Goal: Complete application form: Complete application form

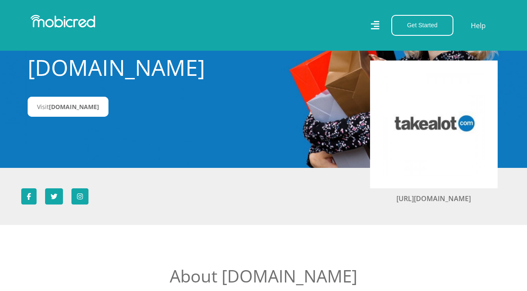
scroll to position [43, 0]
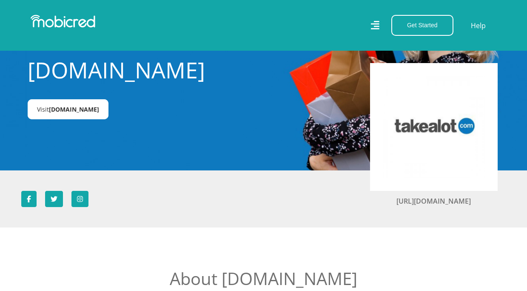
click at [91, 109] on span "Takealot.credit" at bounding box center [74, 109] width 50 height 8
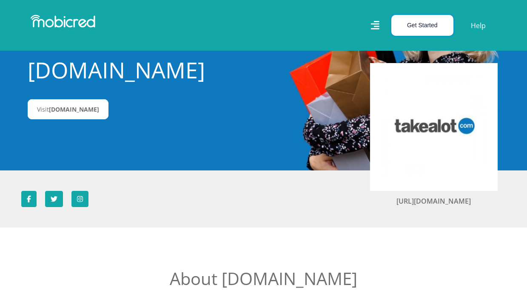
click at [412, 22] on button "Get Started" at bounding box center [422, 25] width 62 height 21
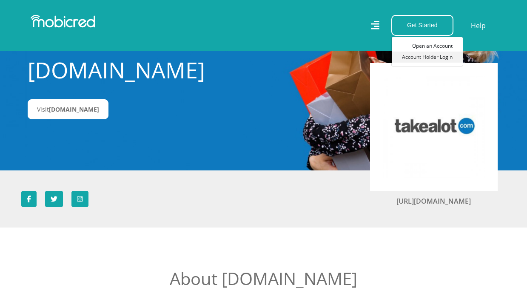
click at [425, 54] on link "Account Holder Login" at bounding box center [427, 56] width 71 height 11
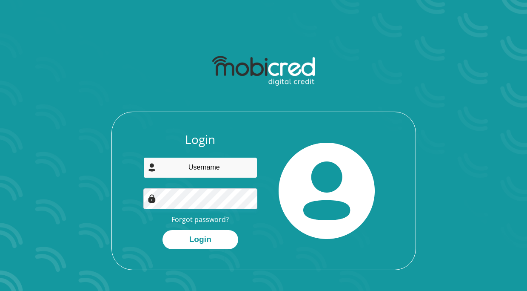
click at [220, 164] on input "email" at bounding box center [200, 167] width 114 height 21
type input "[EMAIL_ADDRESS][DOMAIN_NAME]"
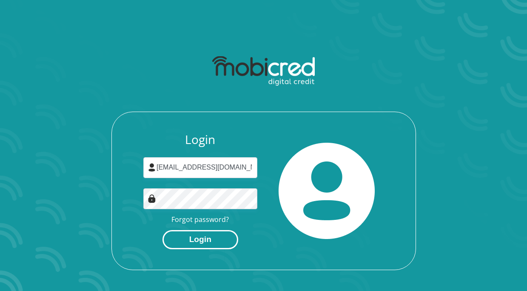
click at [219, 237] on button "Login" at bounding box center [201, 239] width 76 height 19
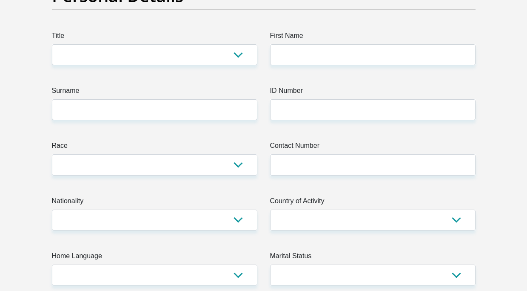
scroll to position [255, 0]
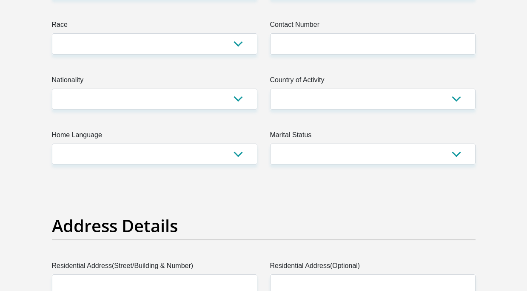
drag, startPoint x: 524, startPoint y: 58, endPoint x: 525, endPoint y: 34, distance: 23.8
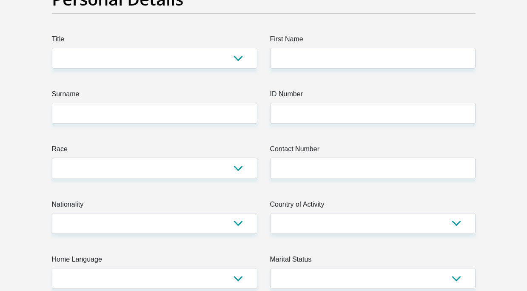
scroll to position [0, 0]
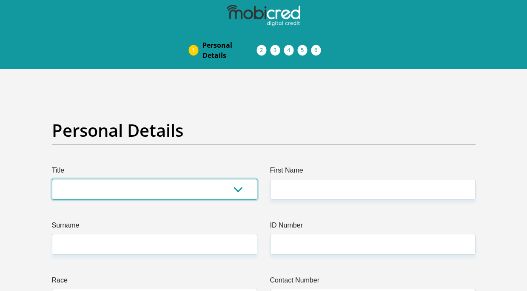
click at [162, 191] on select "Mr Ms Mrs Dr Other" at bounding box center [155, 189] width 206 height 21
select select "Ms"
click at [52, 179] on select "Mr Ms Mrs Dr Other" at bounding box center [155, 189] width 206 height 21
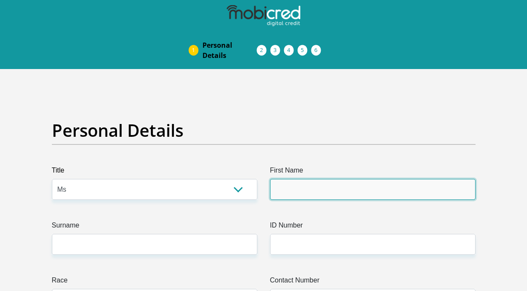
click at [320, 198] on input "First Name" at bounding box center [373, 189] width 206 height 21
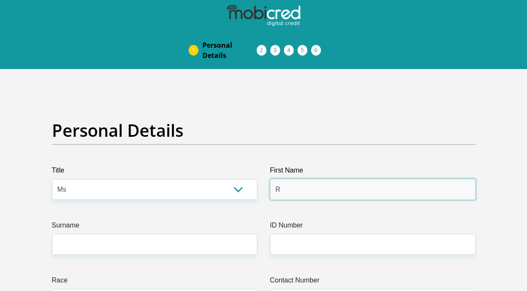
type input "RoocherAnnlerh"
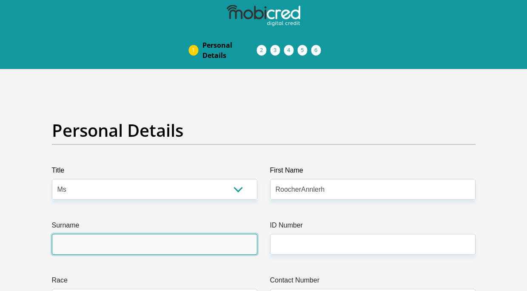
type input "Martin"
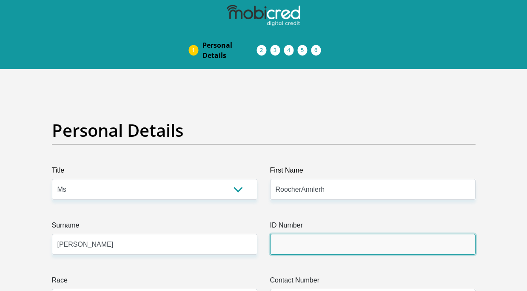
type input "U3 Western Cape Health"
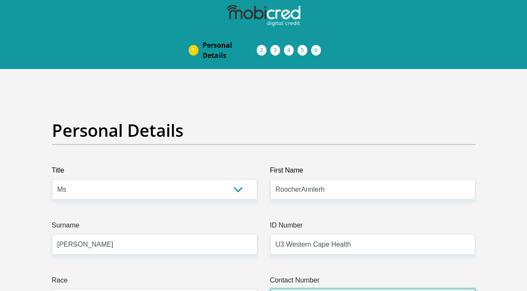
type input "0662117995"
select select "ZAF"
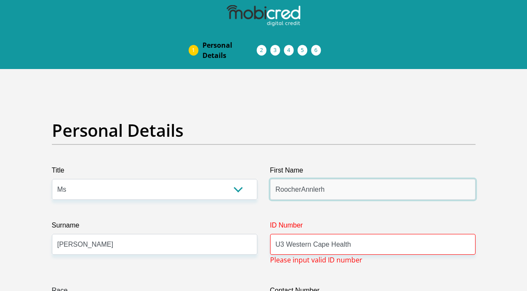
type input "RoocherAnnlerh"
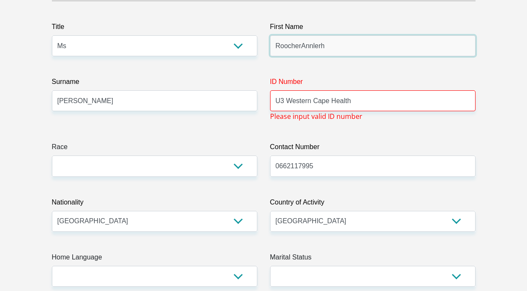
scroll to position [170, 0]
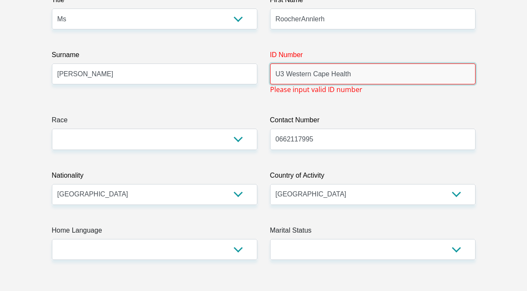
drag, startPoint x: 365, startPoint y: 72, endPoint x: 261, endPoint y: 70, distance: 104.7
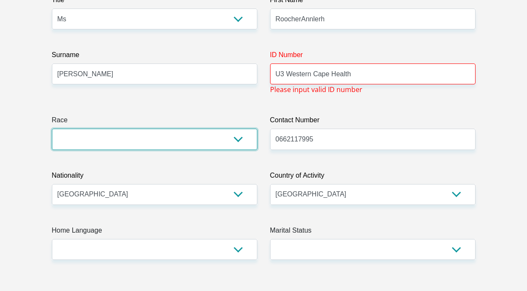
click at [159, 137] on select "Black Coloured Indian White Other" at bounding box center [155, 138] width 206 height 21
select select "2"
click at [52, 128] on select "Black Coloured Indian White Other" at bounding box center [155, 138] width 206 height 21
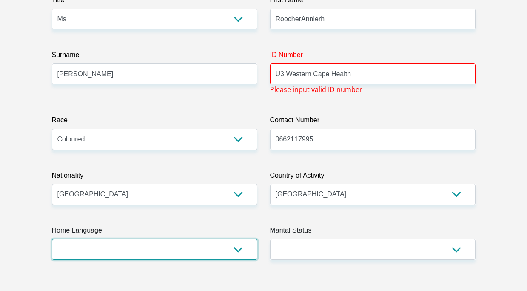
click at [115, 251] on select "Afrikaans English Sepedi South Ndebele Southern Sotho Swati Tsonga Tswana Venda…" at bounding box center [155, 249] width 206 height 21
select select "eng"
click at [52, 239] on select "Afrikaans English Sepedi South Ndebele Southern Sotho Swati Tsonga Tswana Venda…" at bounding box center [155, 249] width 206 height 21
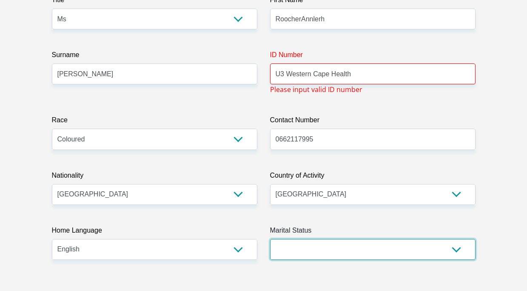
click at [359, 257] on select "Married ANC Single Divorced Widowed Married COP or Customary Law" at bounding box center [373, 249] width 206 height 21
select select "2"
click at [270, 239] on select "Married ANC Single Divorced Widowed Married COP or Customary Law" at bounding box center [373, 249] width 206 height 21
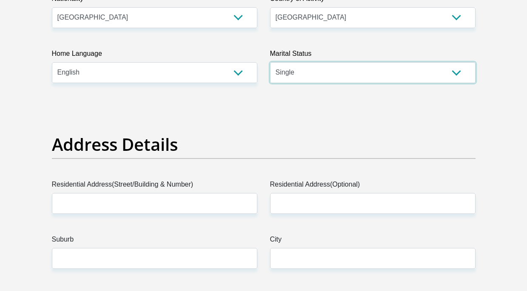
scroll to position [468, 0]
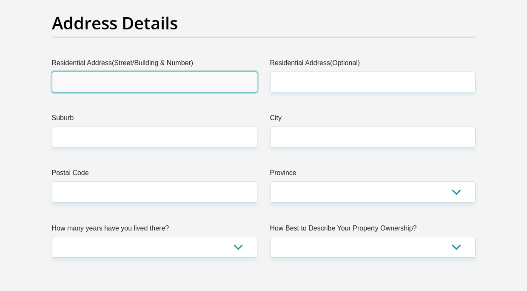
click at [149, 82] on input "Residential Address(Street/Building & Number)" at bounding box center [155, 81] width 206 height 21
type input "21A Kolbe"
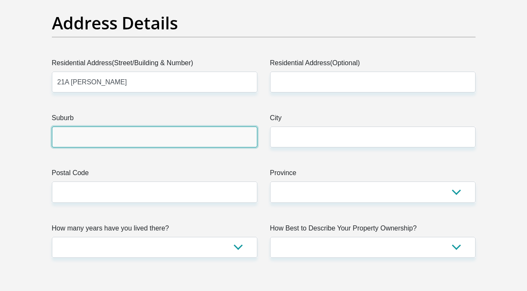
type input "Paarl"
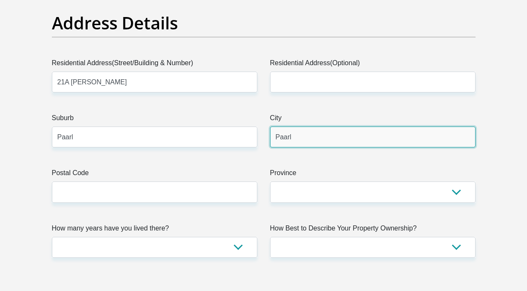
type input "7646"
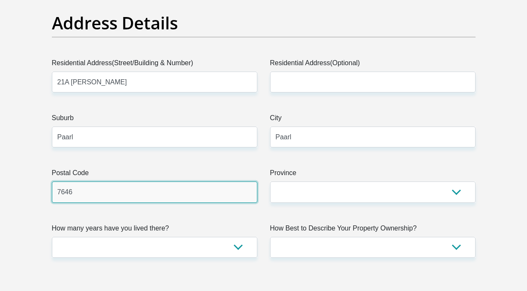
type input "[EMAIL_ADDRESS][DOMAIN_NAME]"
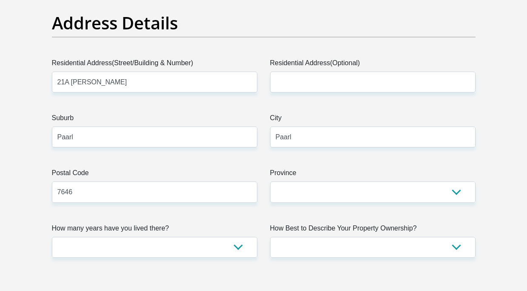
type input "[EMAIL_ADDRESS][DOMAIN_NAME]"
type input "217646"
drag, startPoint x: 267, startPoint y: 186, endPoint x: 314, endPoint y: 193, distance: 47.2
click at [291, 186] on div "Province Eastern Cape Free State Gauteng KwaZulu-Natal Limpopo Mpumalanga North…" at bounding box center [373, 185] width 218 height 34
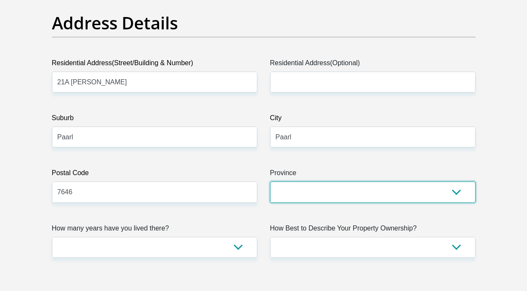
click at [314, 193] on select "Eastern Cape Free State Gauteng KwaZulu-Natal Limpopo Mpumalanga Northern Cape …" at bounding box center [373, 191] width 206 height 21
select select "Western Cape"
click at [270, 181] on select "Eastern Cape Free State Gauteng KwaZulu-Natal Limpopo Mpumalanga Northern Cape …" at bounding box center [373, 191] width 206 height 21
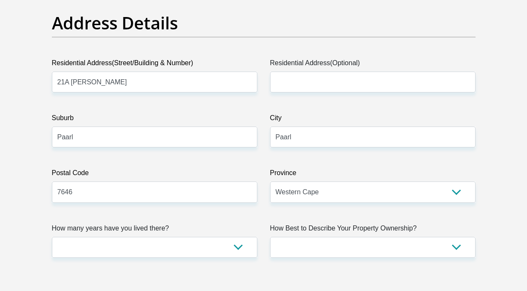
drag, startPoint x: 187, startPoint y: 261, endPoint x: 165, endPoint y: 262, distance: 22.6
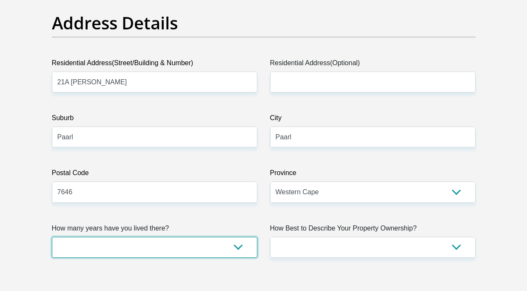
click at [167, 248] on select "less than 1 year 1-3 years 3-5 years 5+ years" at bounding box center [155, 247] width 206 height 21
select select "5"
click at [52, 237] on select "less than 1 year 1-3 years 3-5 years 5+ years" at bounding box center [155, 247] width 206 height 21
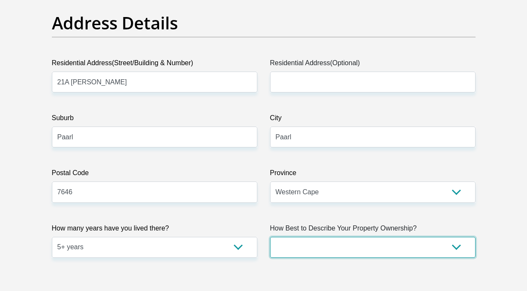
click at [373, 251] on select "Owned Rented Family Owned Company Dwelling" at bounding box center [373, 247] width 206 height 21
select select "parents"
click at [270, 237] on select "Owned Rented Family Owned Company Dwelling" at bounding box center [373, 247] width 206 height 21
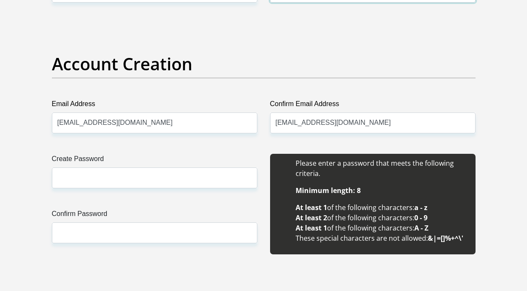
scroll to position [723, 0]
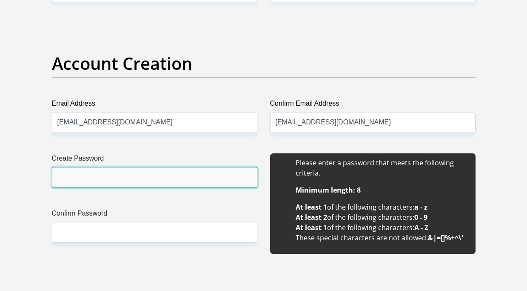
click at [142, 187] on input "Create Password" at bounding box center [155, 177] width 206 height 21
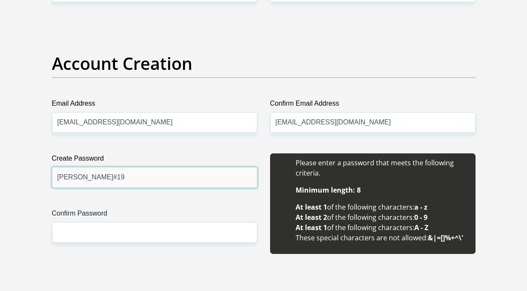
type input "Adeana#19"
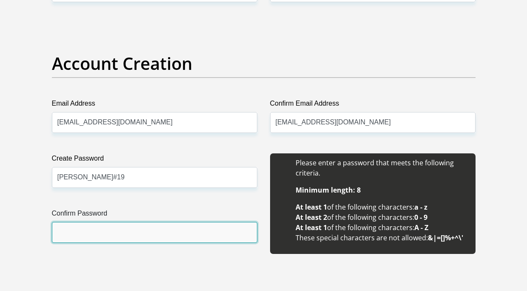
click at [156, 229] on input "Confirm Password" at bounding box center [155, 232] width 206 height 21
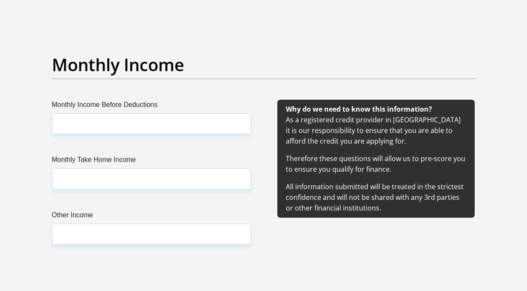
scroll to position [979, 0]
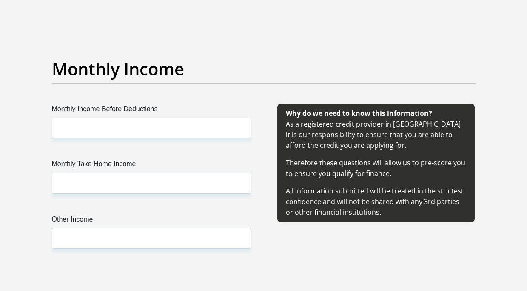
type input "Adeana#19"
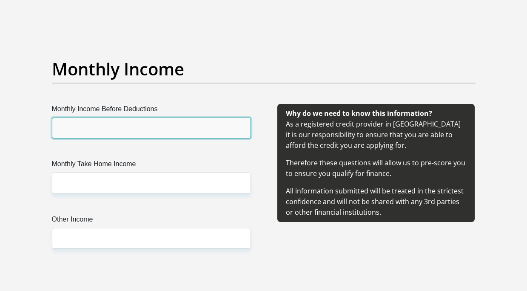
click at [127, 128] on input "Monthly Income Before Deductions" at bounding box center [151, 127] width 199 height 21
paste input "18328.25"
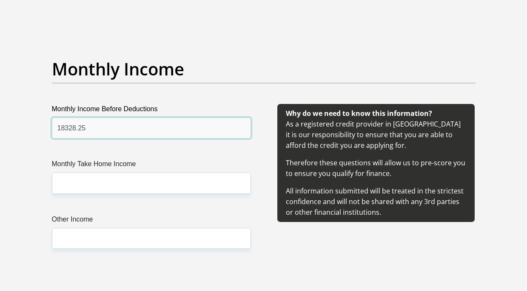
type input "18328.25"
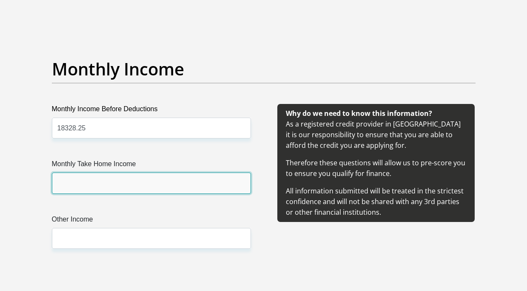
click at [132, 178] on input "Monthly Take Home Income" at bounding box center [151, 182] width 199 height 21
paste input "13672.66"
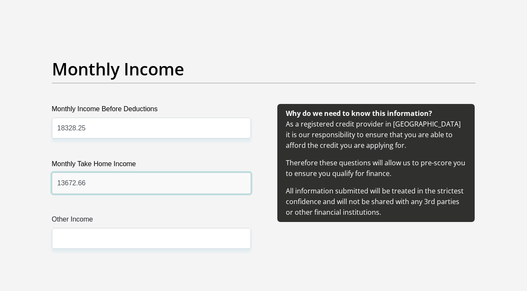
type input "13672.66"
drag, startPoint x: 109, startPoint y: 227, endPoint x: 100, endPoint y: 239, distance: 15.5
click at [100, 239] on div "Other Income" at bounding box center [151, 231] width 199 height 34
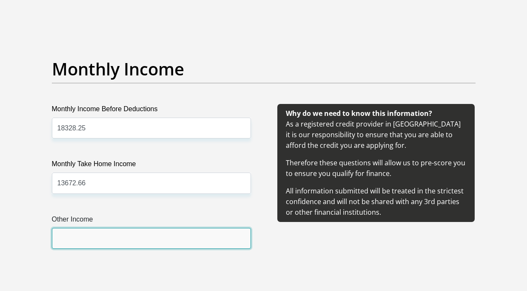
click at [100, 239] on input "Other Income" at bounding box center [151, 238] width 199 height 21
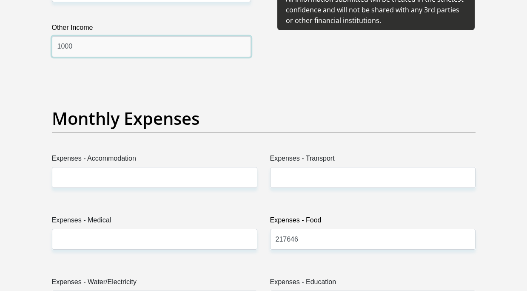
scroll to position [1191, 0]
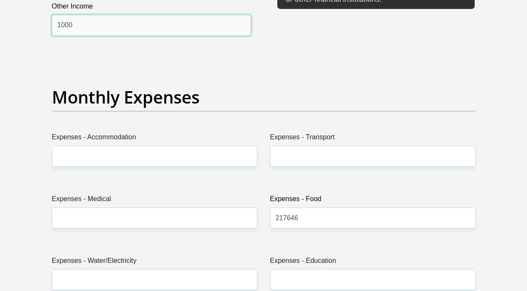
type input "1000"
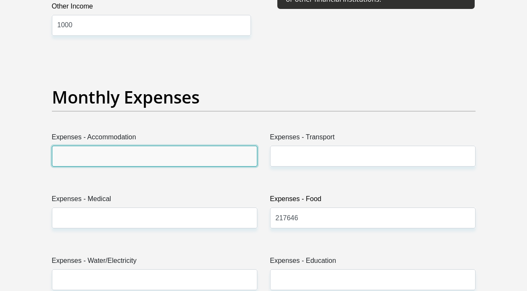
click at [148, 162] on input "Expenses - Accommodation" at bounding box center [155, 156] width 206 height 21
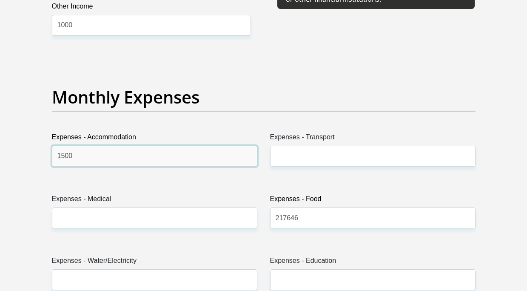
type input "1500"
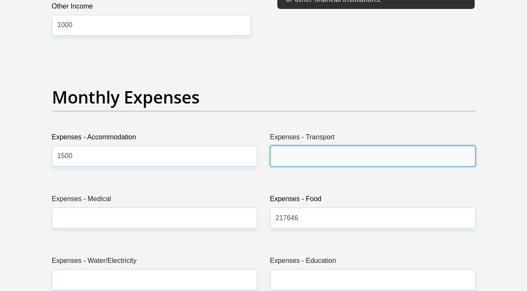
click at [299, 158] on input "Expenses - Transport" at bounding box center [373, 156] width 206 height 21
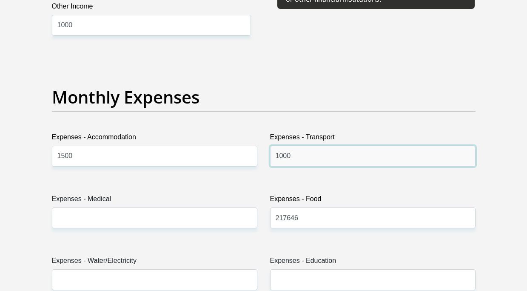
type input "1000"
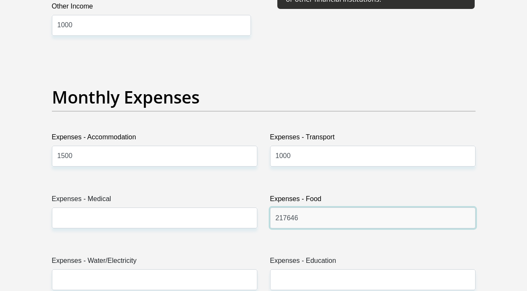
click at [325, 222] on input "217646" at bounding box center [373, 217] width 206 height 21
drag, startPoint x: 316, startPoint y: 221, endPoint x: 263, endPoint y: 219, distance: 53.2
type input "0"
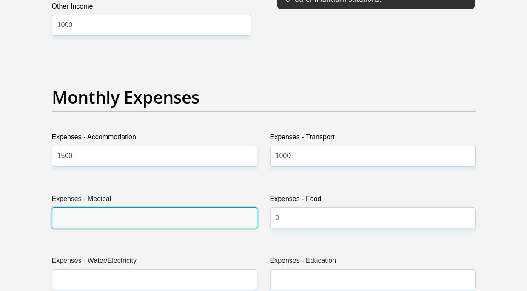
click at [234, 214] on input "Expenses - Medical" at bounding box center [155, 217] width 206 height 21
type input "0"
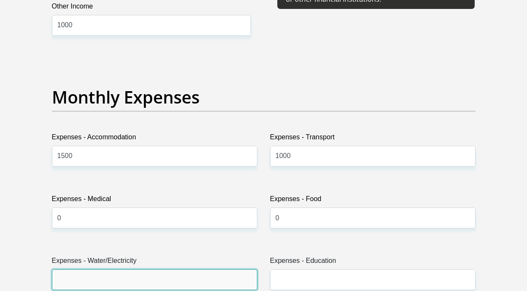
click at [211, 274] on input "Expenses - Water/Electricity" at bounding box center [155, 279] width 206 height 21
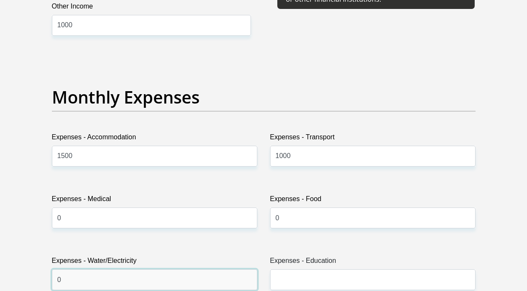
type input "0"
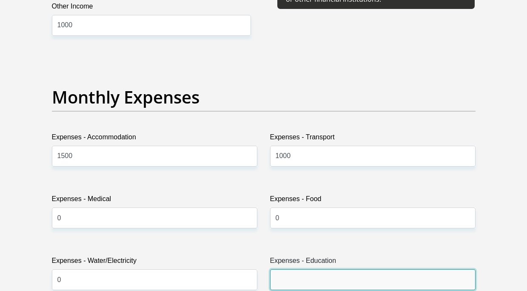
click at [298, 278] on input "Expenses - Education" at bounding box center [373, 279] width 206 height 21
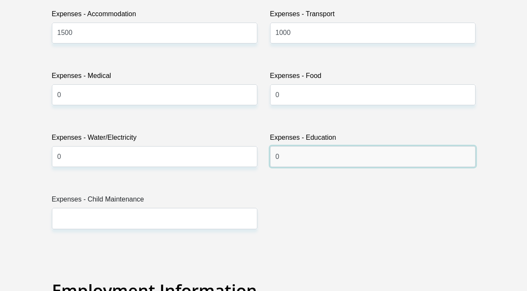
scroll to position [1319, 0]
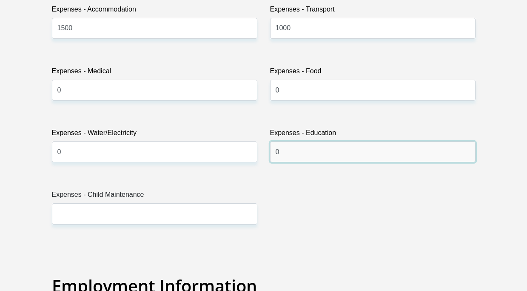
type input "0"
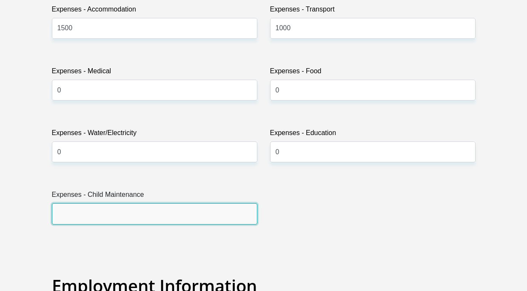
click at [153, 204] on input "Expenses - Child Maintenance" at bounding box center [155, 213] width 206 height 21
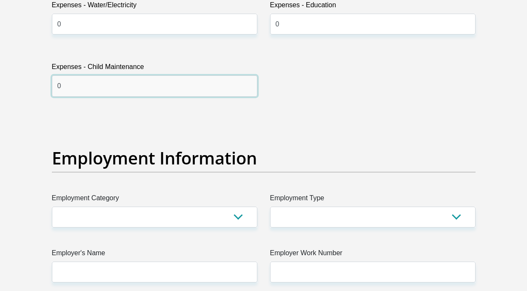
scroll to position [1532, 0]
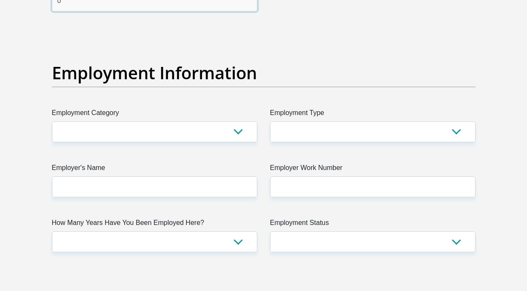
type input "0"
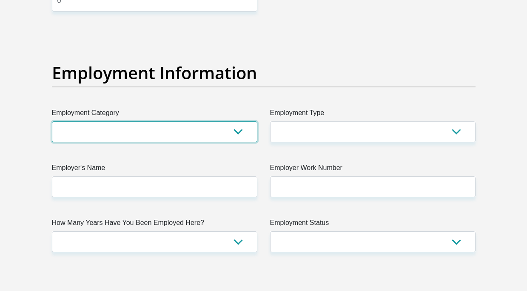
click at [154, 135] on select "AGRICULTURE ALCOHOL & TOBACCO CONSTRUCTION MATERIALS METALLURGY EQUIPMENT FOR R…" at bounding box center [155, 131] width 206 height 21
select select "25"
click at [52, 121] on select "AGRICULTURE ALCOHOL & TOBACCO CONSTRUCTION MATERIALS METALLURGY EQUIPMENT FOR R…" at bounding box center [155, 131] width 206 height 21
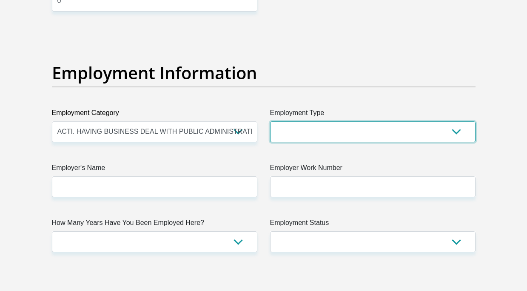
click at [303, 133] on select "College/Lecturer Craft Seller Creative Driver Executive Farmer Forces - Non Com…" at bounding box center [373, 131] width 206 height 21
select select "Office Staff/Clerk"
click at [270, 121] on select "College/Lecturer Craft Seller Creative Driver Executive Farmer Forces - Non Com…" at bounding box center [373, 131] width 206 height 21
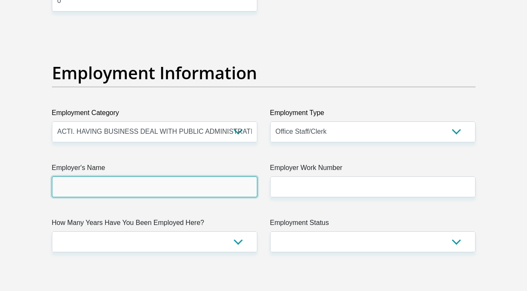
click at [88, 182] on input "Employer's Name" at bounding box center [155, 186] width 206 height 21
type input "UWesternCapeHealth"
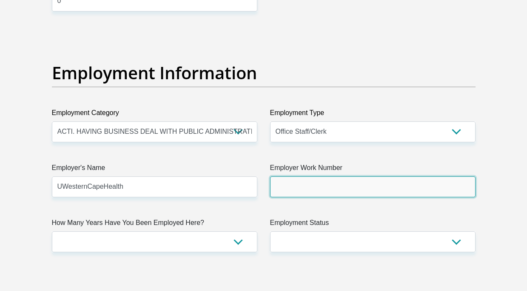
type input "0662117995"
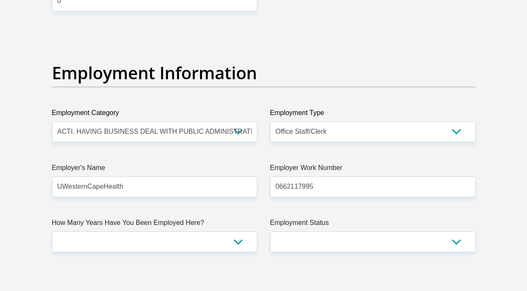
type input "Roocher Annlerh"
type input "Martin"
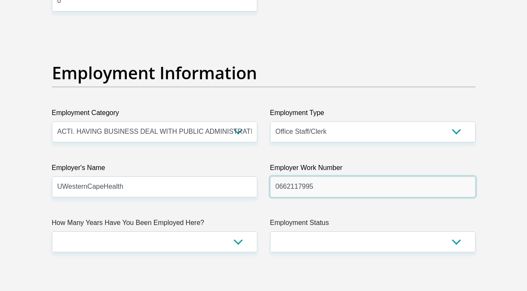
drag, startPoint x: 349, startPoint y: 179, endPoint x: 323, endPoint y: 186, distance: 26.7
click at [349, 180] on input "0662117995" at bounding box center [373, 186] width 206 height 21
click at [291, 182] on input "0662117995" at bounding box center [373, 186] width 206 height 21
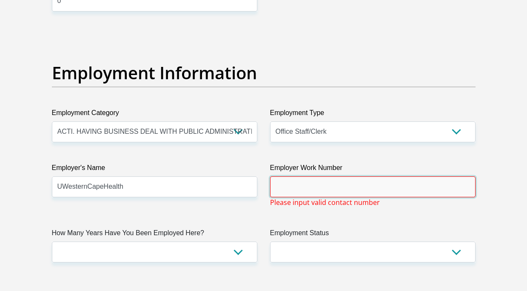
paste input "0219318043"
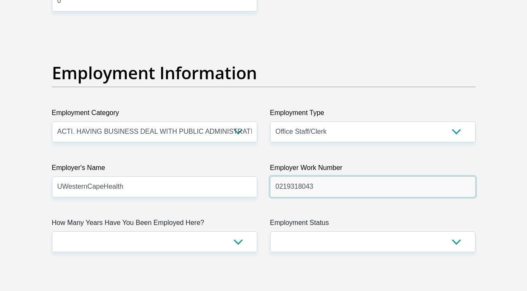
type input "0219318043"
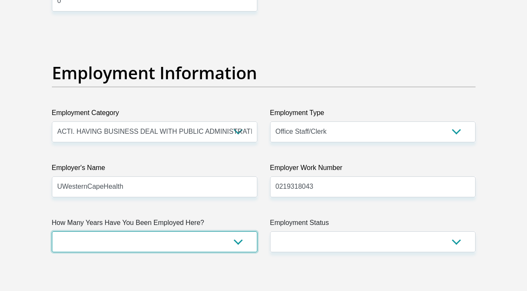
click at [140, 246] on select "less than 1 year 1-3 years 3-5 years 5+ years" at bounding box center [155, 241] width 206 height 21
select select "48"
click at [52, 231] on select "less than 1 year 1-3 years 3-5 years 5+ years" at bounding box center [155, 241] width 206 height 21
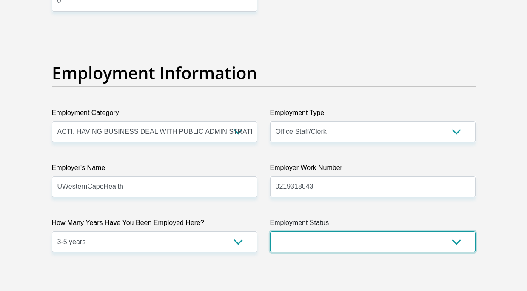
click at [325, 231] on select "Permanent/Full-time Part-time/Casual Contract Worker Self-Employed Housewife Re…" at bounding box center [373, 241] width 206 height 21
select select "1"
click at [270, 231] on select "Permanent/Full-time Part-time/Casual Contract Worker Self-Employed Housewife Re…" at bounding box center [373, 241] width 206 height 21
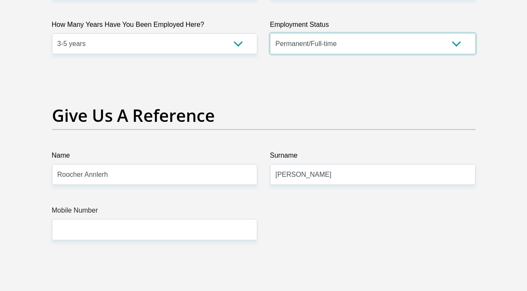
scroll to position [1744, 0]
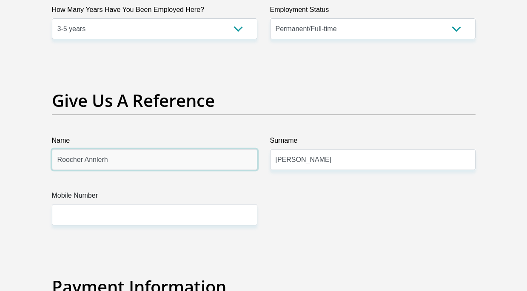
click at [98, 165] on input "Roocher Annlerh" at bounding box center [155, 159] width 206 height 21
drag, startPoint x: 116, startPoint y: 160, endPoint x: 26, endPoint y: 163, distance: 90.7
type input "Renaldi"
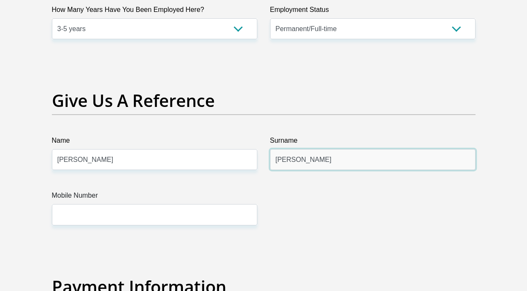
click at [282, 163] on input "Martin" at bounding box center [373, 159] width 206 height 21
type input "Assur"
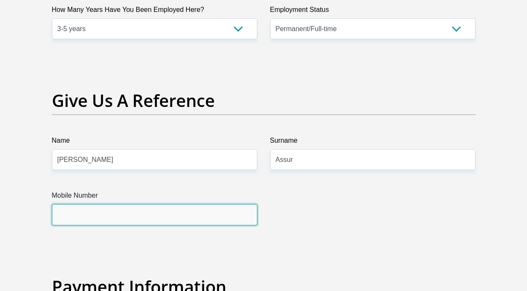
click at [212, 213] on input "Mobile Number" at bounding box center [155, 214] width 206 height 21
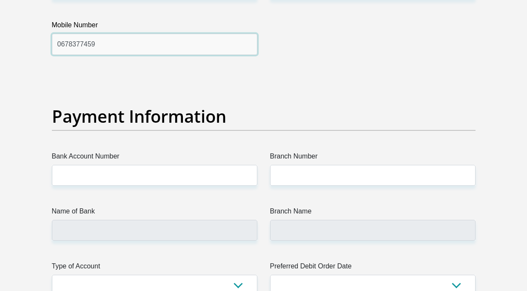
scroll to position [1957, 0]
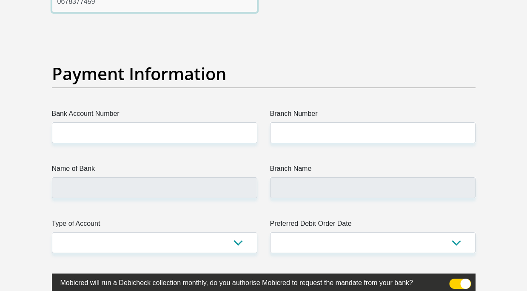
type input "0678377459"
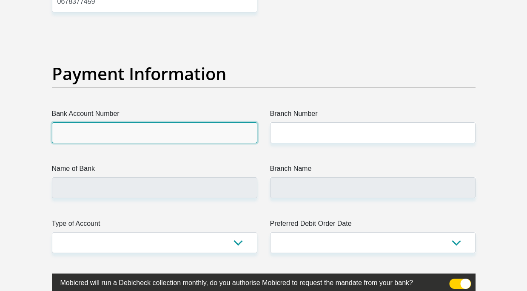
click at [172, 128] on input "Bank Account Number" at bounding box center [155, 132] width 206 height 21
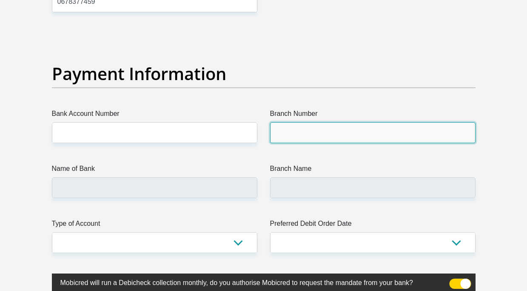
click at [278, 128] on input "Branch Number" at bounding box center [373, 132] width 206 height 21
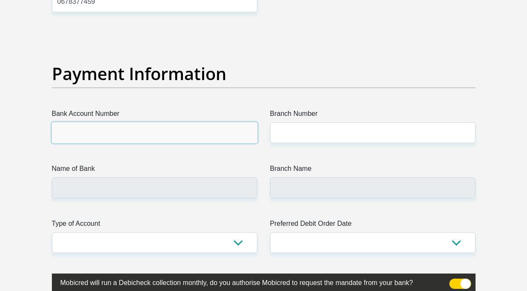
click at [195, 133] on input "Bank Account Number" at bounding box center [155, 132] width 206 height 21
type input "1528911332"
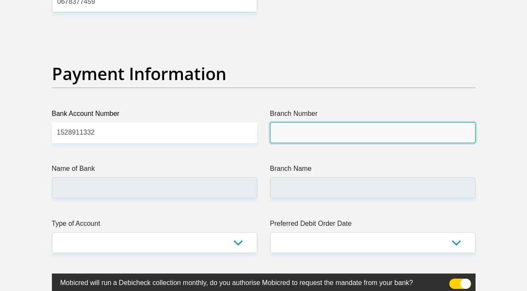
click at [367, 135] on input "Branch Number" at bounding box center [373, 132] width 206 height 21
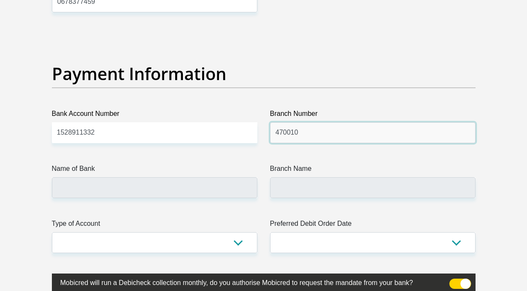
type input "470010"
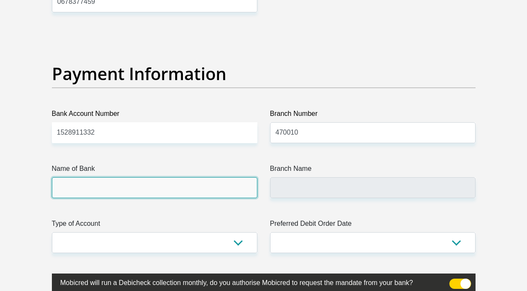
click at [182, 191] on input "Name of Bank" at bounding box center [155, 187] width 206 height 21
type input "CAPITEC BANK LIMITED"
type input "CAPITEC BANK CPC"
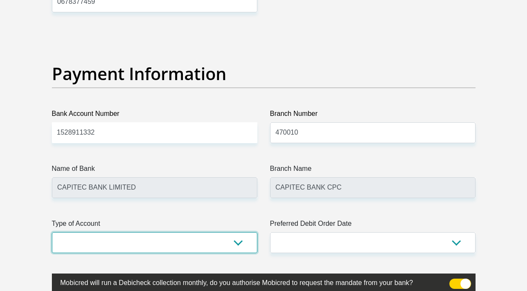
drag, startPoint x: 181, startPoint y: 232, endPoint x: 174, endPoint y: 239, distance: 9.0
click at [180, 233] on select "Cheque Savings" at bounding box center [155, 242] width 206 height 21
select select "SAV"
click at [52, 232] on select "Cheque Savings" at bounding box center [155, 242] width 206 height 21
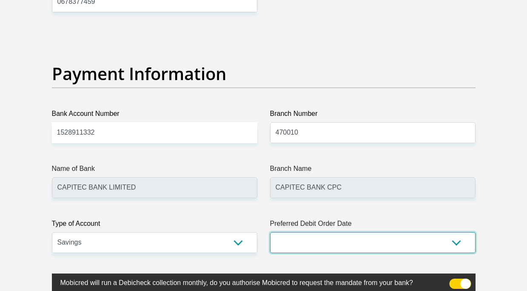
click at [335, 234] on select "1st 2nd 3rd 4th 5th 7th 18th 19th 20th 21st 22nd 23rd 24th 25th 26th 27th 28th …" at bounding box center [373, 242] width 206 height 21
select select "25"
click at [270, 232] on select "1st 2nd 3rd 4th 5th 7th 18th 19th 20th 21st 22nd 23rd 24th 25th 26th 27th 28th …" at bounding box center [373, 242] width 206 height 21
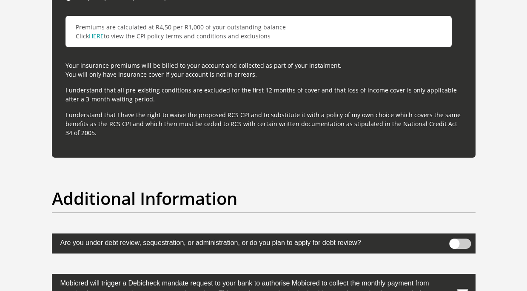
scroll to position [2510, 0]
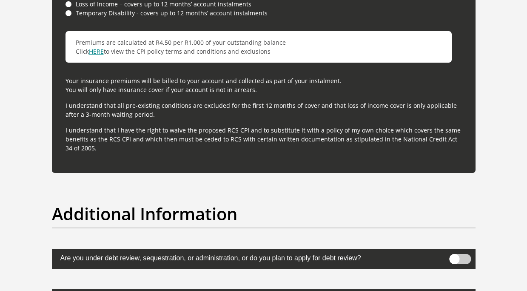
click at [102, 49] on link "HERE" at bounding box center [96, 51] width 15 height 8
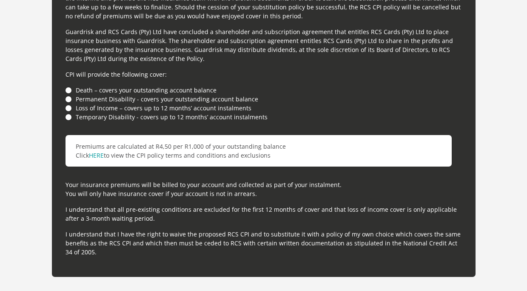
scroll to position [2383, 0]
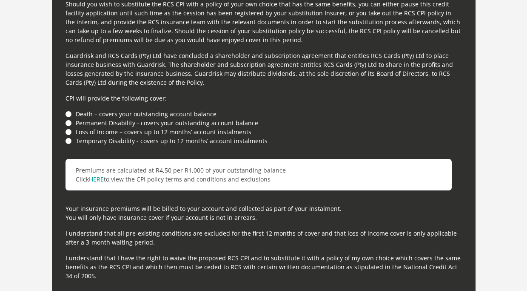
click at [71, 114] on li "Death – covers your outstanding account balance" at bounding box center [264, 113] width 397 height 9
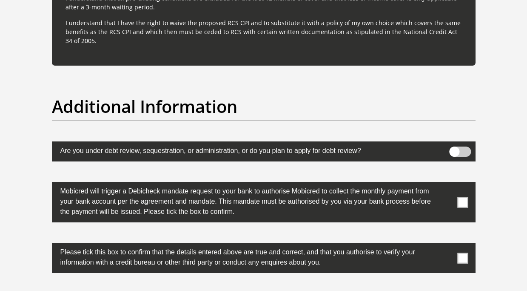
scroll to position [2681, 0]
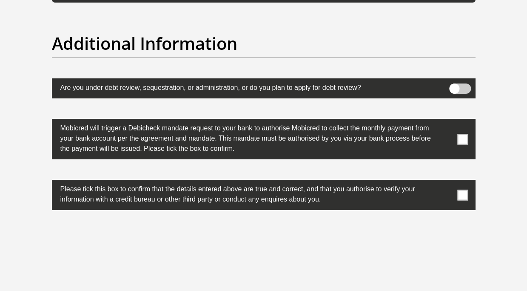
click at [467, 140] on span at bounding box center [462, 139] width 11 height 11
click at [446, 121] on input "checkbox" at bounding box center [446, 121] width 0 height 0
drag, startPoint x: 465, startPoint y: 193, endPoint x: 440, endPoint y: 202, distance: 27.2
click at [465, 193] on span at bounding box center [462, 194] width 11 height 11
click at [446, 182] on input "checkbox" at bounding box center [446, 182] width 0 height 0
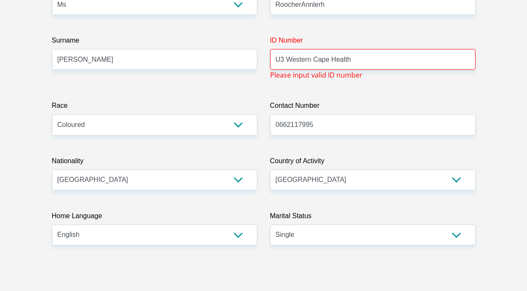
scroll to position [151, 0]
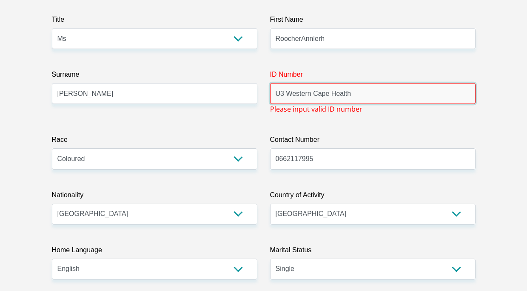
click at [300, 93] on input "U3 Western Cape Health" at bounding box center [373, 93] width 206 height 21
drag, startPoint x: 357, startPoint y: 95, endPoint x: 263, endPoint y: 98, distance: 94.9
type input "9911010142080"
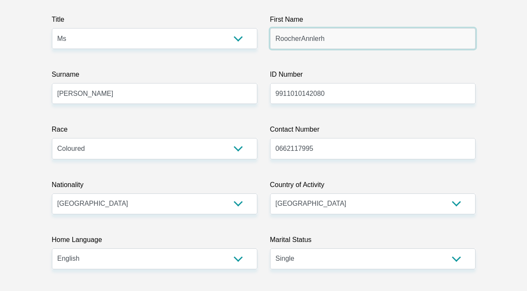
drag, startPoint x: 306, startPoint y: 33, endPoint x: 303, endPoint y: 43, distance: 9.8
click at [304, 35] on input "RoocherAnnlerh" at bounding box center [373, 38] width 206 height 21
type input "Roocher"
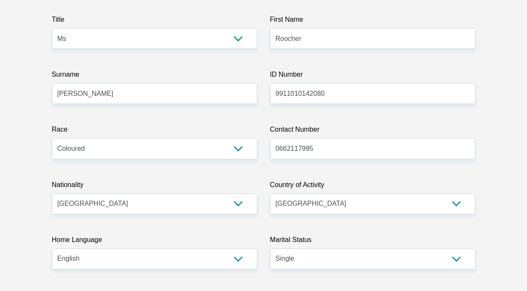
drag, startPoint x: 523, startPoint y: 83, endPoint x: 505, endPoint y: 89, distance: 18.4
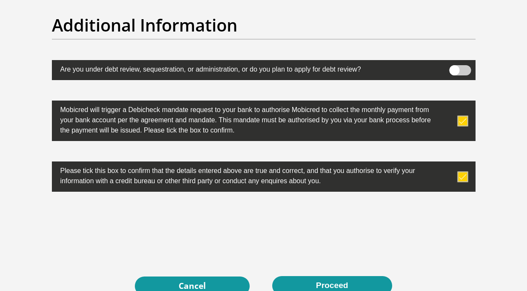
scroll to position [2704, 0]
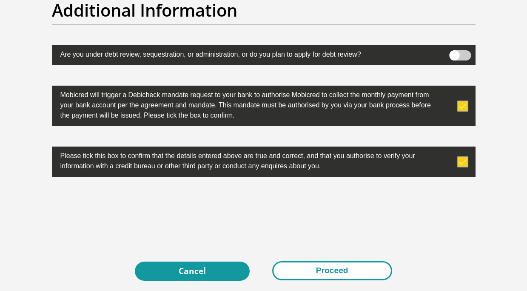
click at [314, 270] on button "Proceed" at bounding box center [332, 270] width 120 height 19
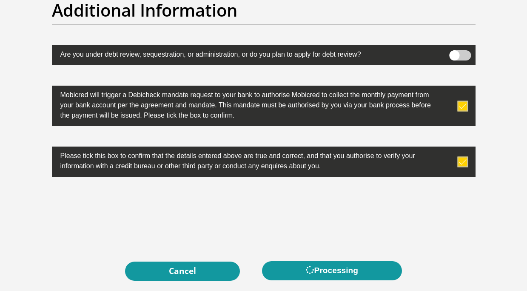
scroll to position [0, 0]
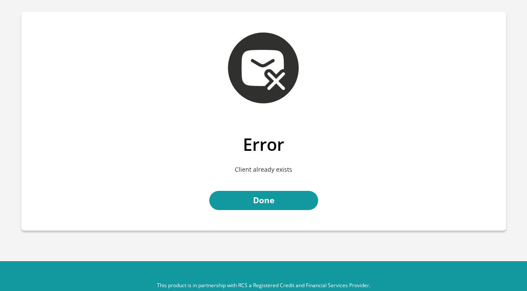
scroll to position [37, 0]
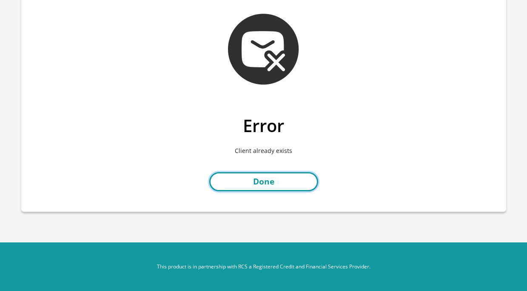
click at [254, 180] on link "Done" at bounding box center [263, 181] width 109 height 19
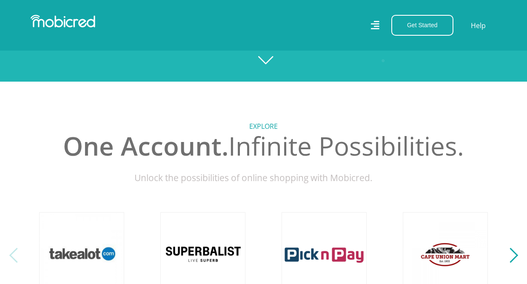
scroll to position [128, 0]
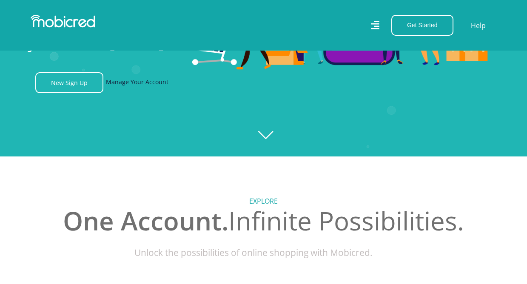
click at [154, 82] on link "Manage Your Account" at bounding box center [137, 82] width 63 height 21
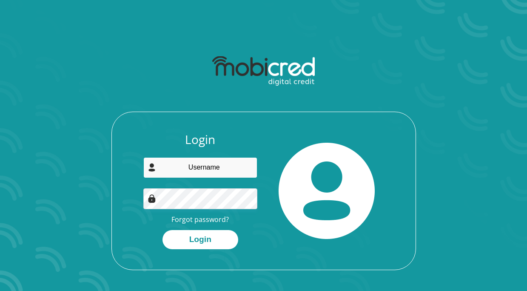
click at [212, 176] on input "email" at bounding box center [200, 167] width 114 height 21
type input "[EMAIL_ADDRESS][DOMAIN_NAME]"
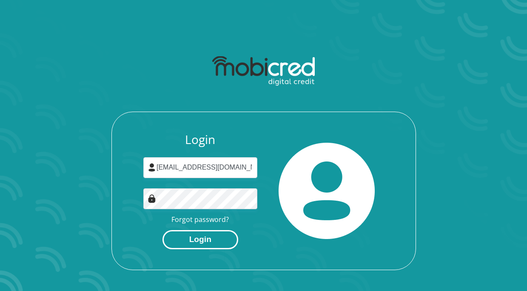
click at [211, 233] on button "Login" at bounding box center [201, 239] width 76 height 19
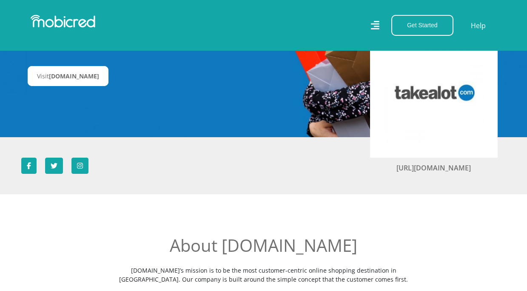
scroll to position [75, 0]
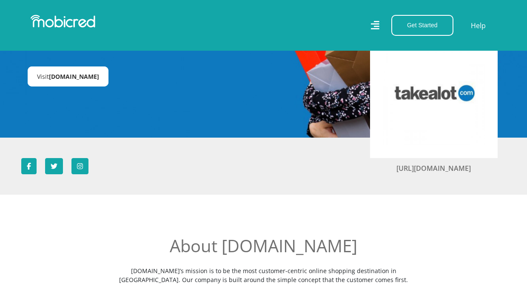
click at [86, 77] on span "Takealot.credit" at bounding box center [74, 76] width 50 height 8
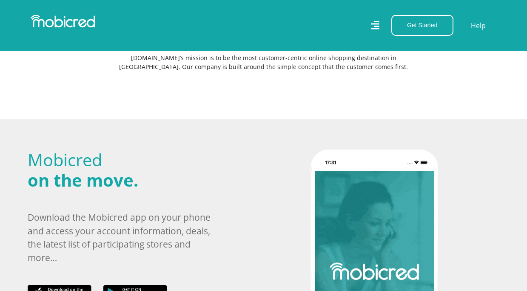
scroll to position [118, 0]
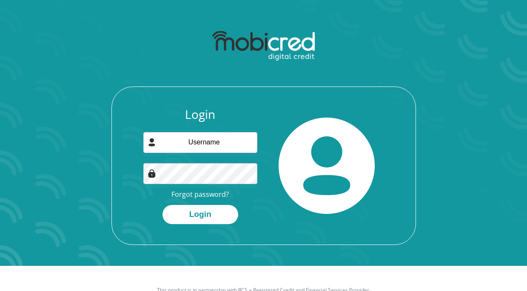
scroll to position [49, 0]
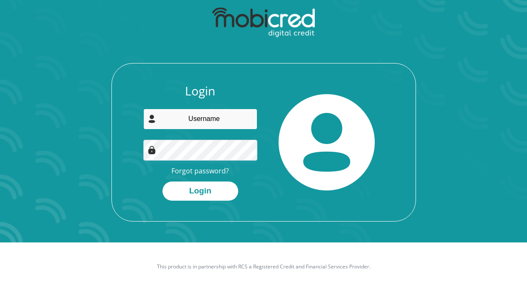
click at [206, 122] on input "email" at bounding box center [200, 118] width 114 height 21
type input "[EMAIL_ADDRESS][DOMAIN_NAME]"
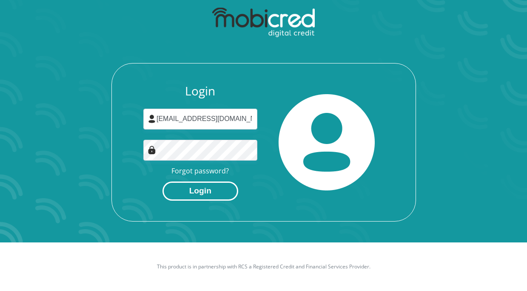
click at [208, 191] on button "Login" at bounding box center [201, 190] width 76 height 19
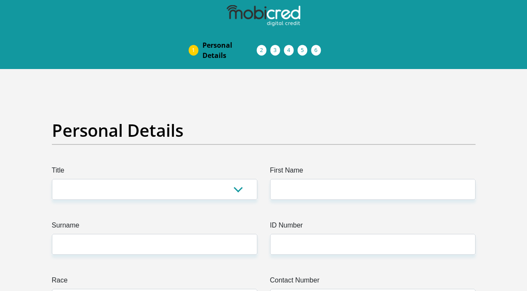
click at [277, 49] on li "Documents" at bounding box center [284, 50] width 14 height 7
click at [277, 51] on li "Documents" at bounding box center [284, 50] width 14 height 7
click at [264, 53] on li "Acceptance of Services" at bounding box center [271, 50] width 14 height 7
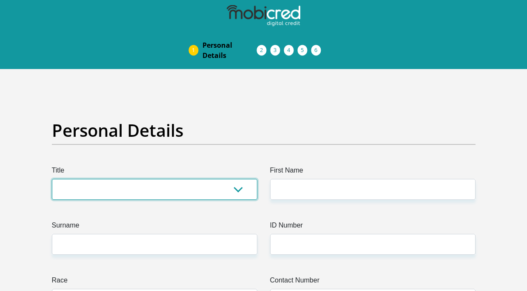
click at [206, 199] on select "Mr Ms Mrs Dr Other" at bounding box center [155, 189] width 206 height 21
select select "Ms"
click at [52, 179] on select "Mr Ms Mrs Dr Other" at bounding box center [155, 189] width 206 height 21
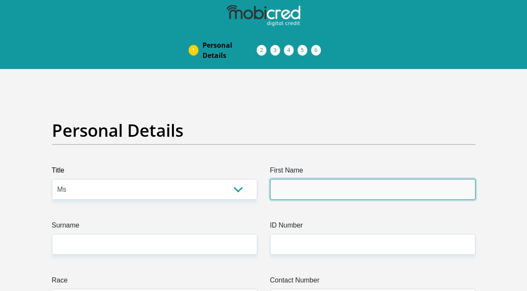
click at [310, 192] on input "First Name" at bounding box center [373, 189] width 206 height 21
click at [344, 194] on input "First Name" at bounding box center [373, 189] width 206 height 21
type input "Roocher"
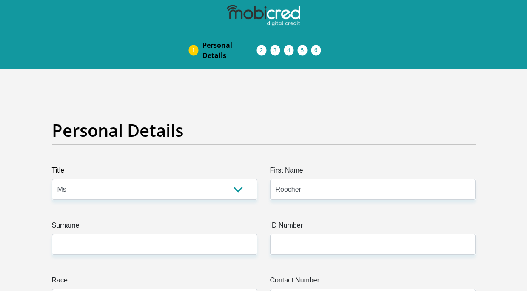
type input "Martin"
type input "0662117995"
select select "ZAF"
type input "21A Kolbe"
type input "Paarl"
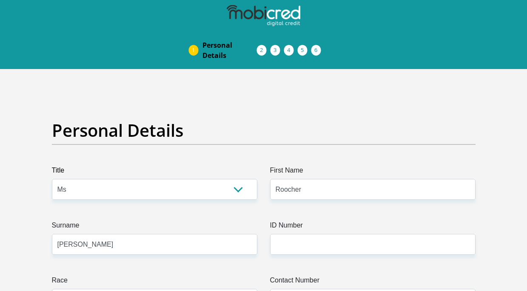
type input "Paarl"
type input "7646"
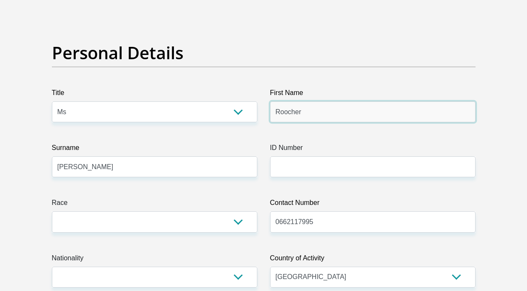
scroll to position [85, 0]
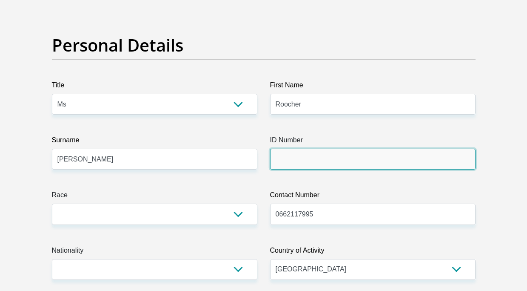
click at [326, 160] on input "ID Number" at bounding box center [373, 158] width 206 height 21
type input "9911010142080"
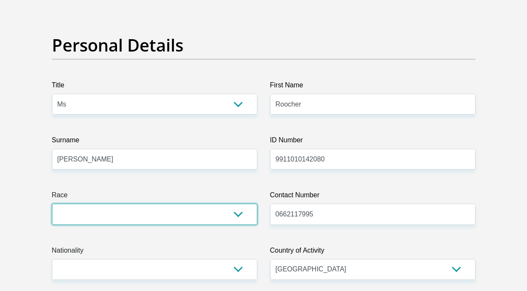
click at [160, 218] on select "Black Coloured Indian White Other" at bounding box center [155, 213] width 206 height 21
select select "2"
click at [52, 203] on select "Black Coloured Indian White Other" at bounding box center [155, 213] width 206 height 21
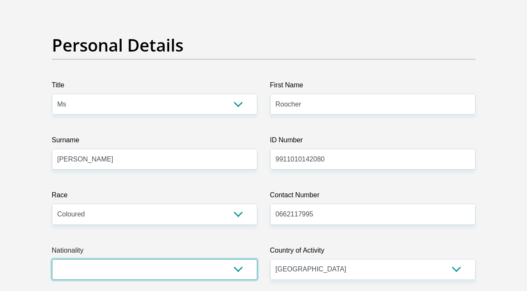
click at [90, 264] on select "South Africa Afghanistan Aland Islands Albania Algeria America Samoa American V…" at bounding box center [155, 269] width 206 height 21
click at [64, 266] on select "South Africa Afghanistan Aland Islands Albania Algeria America Samoa American V…" at bounding box center [155, 269] width 206 height 21
select select "ZAF"
click at [52, 259] on select "South Africa Afghanistan Aland Islands Albania Algeria America Samoa American V…" at bounding box center [155, 269] width 206 height 21
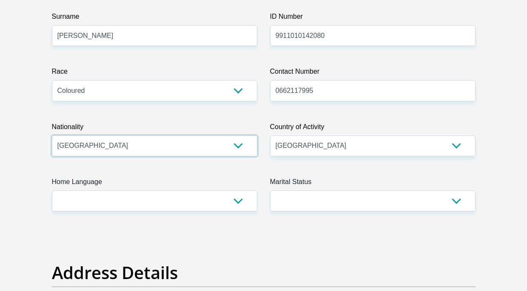
scroll to position [213, 0]
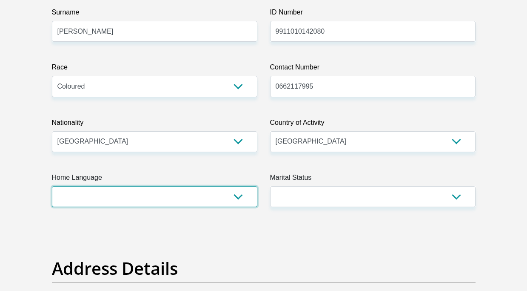
click at [116, 192] on select "Afrikaans English Sepedi South Ndebele Southern Sotho Swati Tsonga Tswana Venda…" at bounding box center [155, 196] width 206 height 21
select select "eng"
click at [52, 186] on select "Afrikaans English Sepedi South Ndebele Southern Sotho Swati Tsonga Tswana Venda…" at bounding box center [155, 196] width 206 height 21
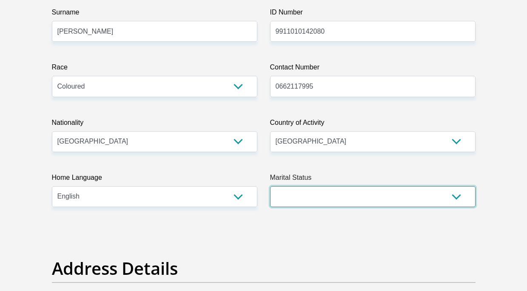
click at [277, 195] on select "Married ANC Single Divorced Widowed Married COP or Customary Law" at bounding box center [373, 196] width 206 height 21
select select "2"
click at [270, 186] on select "Married ANC Single Divorced Widowed Married COP or Customary Law" at bounding box center [373, 196] width 206 height 21
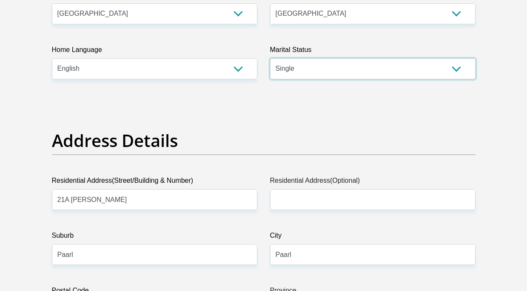
scroll to position [468, 0]
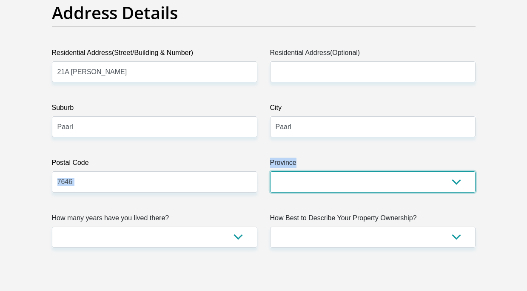
drag, startPoint x: 266, startPoint y: 183, endPoint x: 279, endPoint y: 192, distance: 15.5
click at [280, 184] on select "Eastern Cape Free State Gauteng KwaZulu-Natal Limpopo Mpumalanga Northern Cape …" at bounding box center [373, 181] width 206 height 21
select select "Western Cape"
click at [270, 171] on select "Eastern Cape Free State Gauteng KwaZulu-Natal Limpopo Mpumalanga Northern Cape …" at bounding box center [373, 181] width 206 height 21
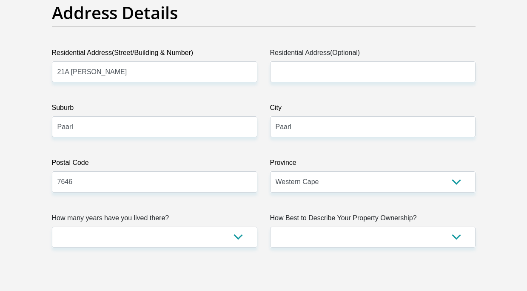
click at [163, 220] on label "How many years have you lived there?" at bounding box center [155, 220] width 206 height 14
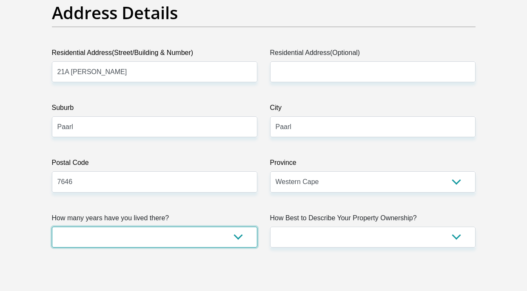
click at [163, 226] on select "less than 1 year 1-3 years 3-5 years 5+ years" at bounding box center [155, 236] width 206 height 21
click at [164, 237] on select "less than 1 year 1-3 years 3-5 years 5+ years" at bounding box center [155, 236] width 206 height 21
click at [52, 226] on select "less than 1 year 1-3 years 3-5 years 5+ years" at bounding box center [155, 236] width 206 height 21
drag, startPoint x: 203, startPoint y: 241, endPoint x: 197, endPoint y: 247, distance: 9.0
click at [203, 241] on select "less than 1 year 1-3 years 3-5 years 5+ years" at bounding box center [155, 236] width 206 height 21
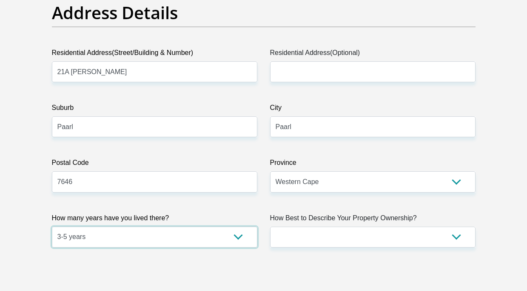
select select "5"
click at [52, 226] on select "less than 1 year 1-3 years 3-5 years 5+ years" at bounding box center [155, 236] width 206 height 21
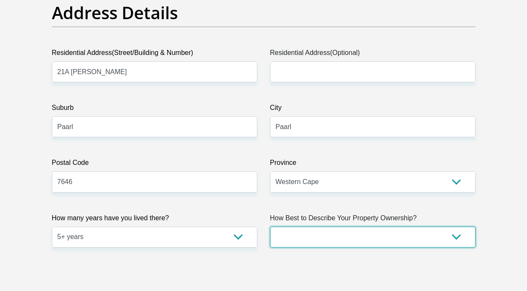
drag, startPoint x: 326, startPoint y: 231, endPoint x: 335, endPoint y: 248, distance: 19.6
click at [326, 231] on select "Owned Rented Family Owned Company Dwelling" at bounding box center [373, 236] width 206 height 21
select select "parents"
click at [270, 226] on select "Owned Rented Family Owned Company Dwelling" at bounding box center [373, 236] width 206 height 21
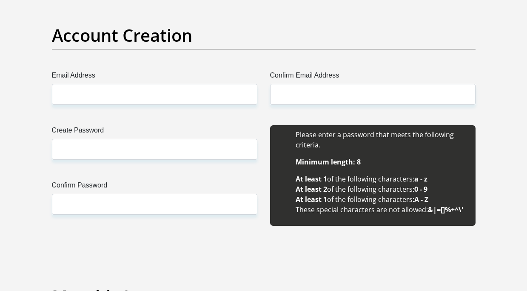
scroll to position [766, 0]
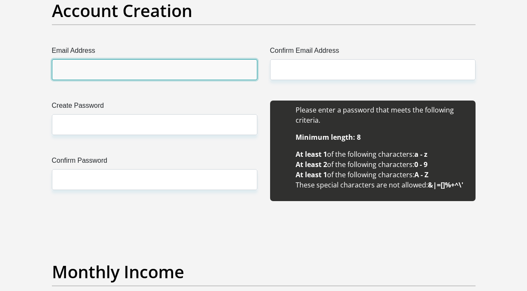
click at [157, 75] on input "Email Address" at bounding box center [155, 69] width 206 height 21
type input "roochermartin@gmail.com"
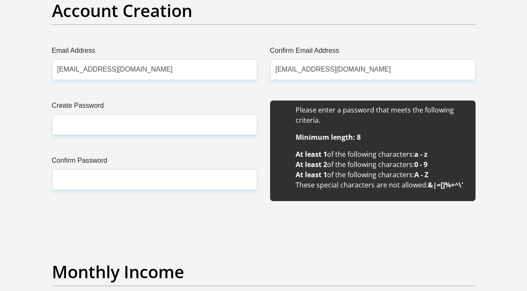
type input "Roocher Annlerh"
type input "Martin"
type input "0662117995"
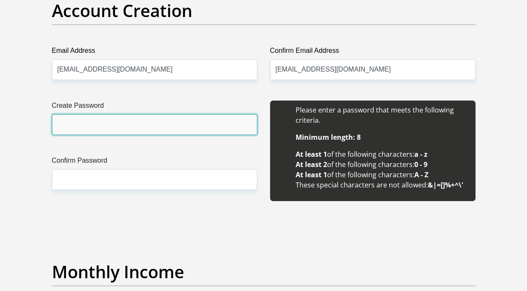
click at [120, 119] on input "Create Password" at bounding box center [155, 124] width 206 height 21
type input "Adeana#19"
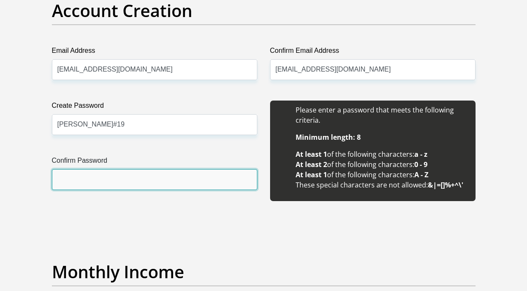
click at [86, 183] on input "Confirm Password" at bounding box center [155, 179] width 206 height 21
type input "Adeana#19"
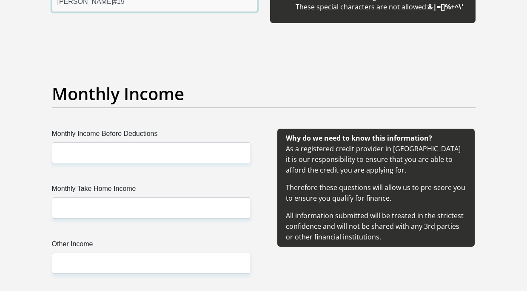
scroll to position [979, 0]
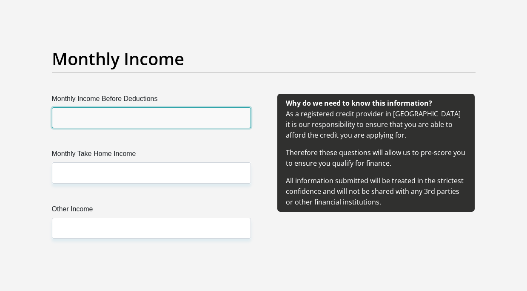
click at [111, 123] on input "Monthly Income Before Deductions" at bounding box center [151, 117] width 199 height 21
type input "18328.25"
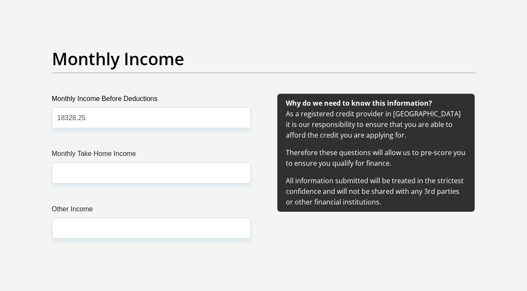
click at [84, 185] on div "Monthly Income Before Deductions 18328.25 Monthly Take Home Income Other Income" at bounding box center [151, 176] width 225 height 165
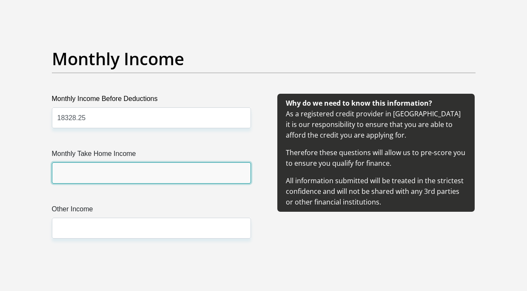
click at [81, 177] on input "Monthly Take Home Income" at bounding box center [151, 172] width 199 height 21
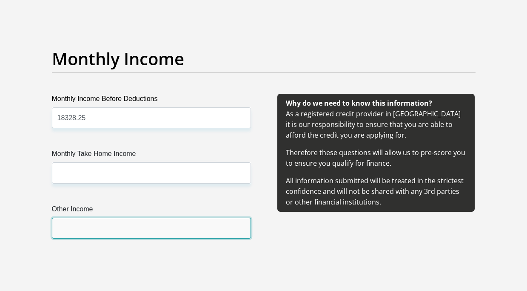
click at [76, 237] on input "Other Income" at bounding box center [151, 227] width 199 height 21
type input "1000"
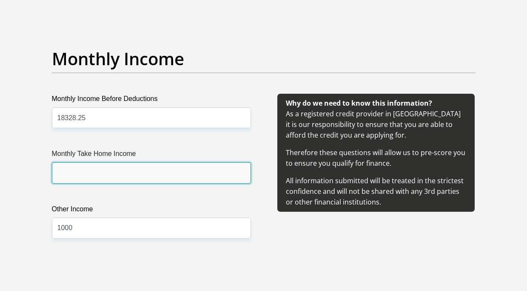
click at [96, 174] on input "Monthly Take Home Income" at bounding box center [151, 172] width 199 height 21
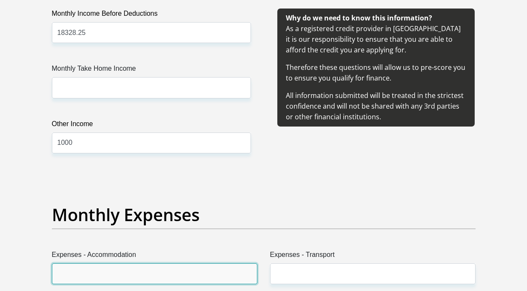
click at [105, 277] on input "Expenses - Accommodation" at bounding box center [155, 273] width 206 height 21
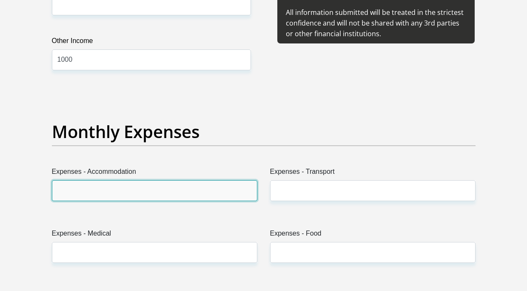
scroll to position [1149, 0]
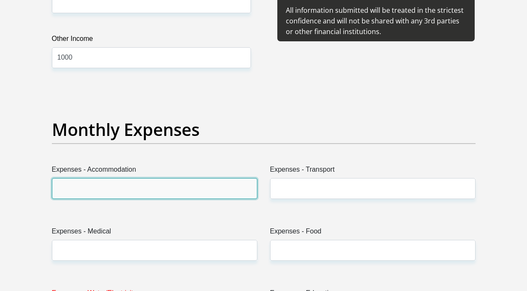
drag, startPoint x: 101, startPoint y: 190, endPoint x: 100, endPoint y: 194, distance: 4.3
click at [101, 190] on input "Expenses - Accommodation" at bounding box center [155, 188] width 206 height 21
type input "1500"
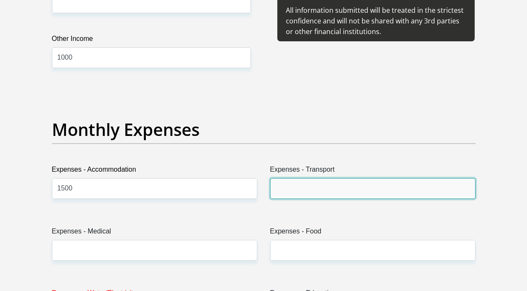
click at [305, 194] on input "Expenses - Transport" at bounding box center [373, 188] width 206 height 21
type input "1000"
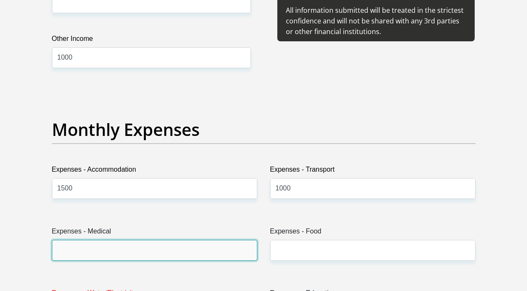
click at [204, 243] on input "Expenses - Medical" at bounding box center [155, 250] width 206 height 21
type input "0"
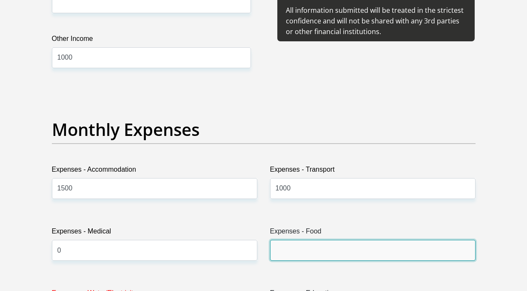
click at [325, 254] on input "Expenses - Food" at bounding box center [373, 250] width 206 height 21
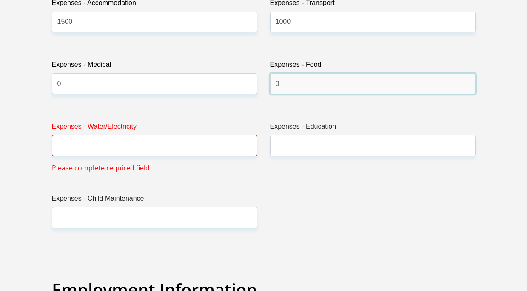
scroll to position [1319, 0]
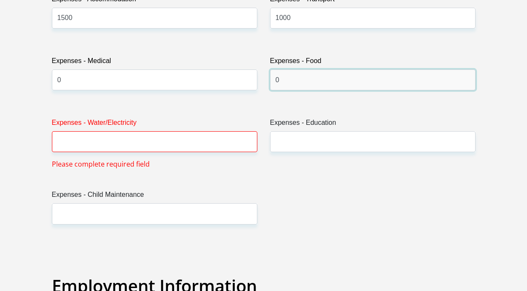
type input "0"
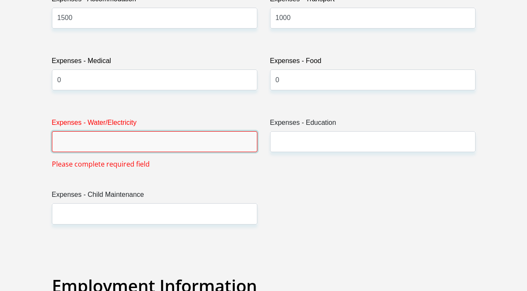
click at [143, 140] on input "Expenses - Water/Electricity" at bounding box center [155, 141] width 206 height 21
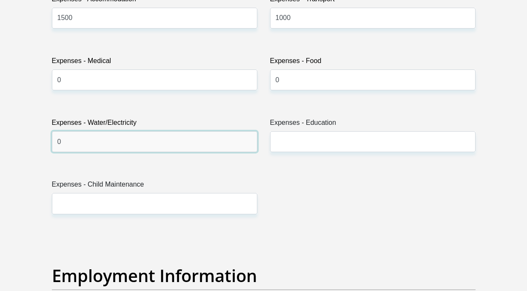
type input "0"
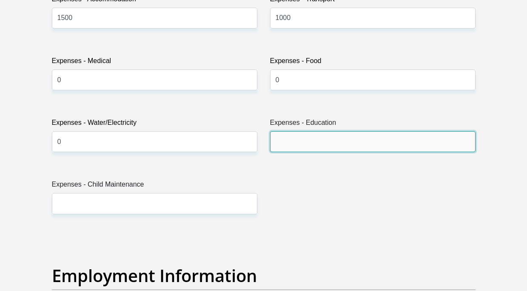
drag, startPoint x: 323, startPoint y: 138, endPoint x: 320, endPoint y: 144, distance: 6.7
click at [323, 138] on input "Expenses - Education" at bounding box center [373, 141] width 206 height 21
type input "0"
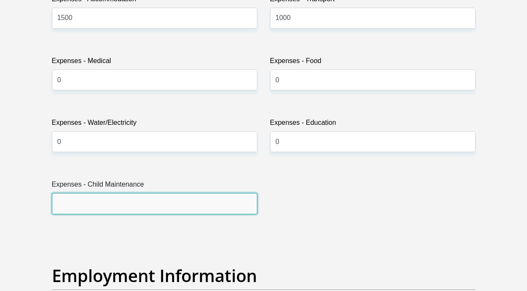
click at [207, 212] on input "Expenses - Child Maintenance" at bounding box center [155, 203] width 206 height 21
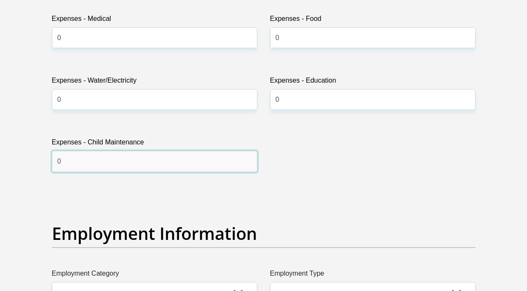
scroll to position [1489, 0]
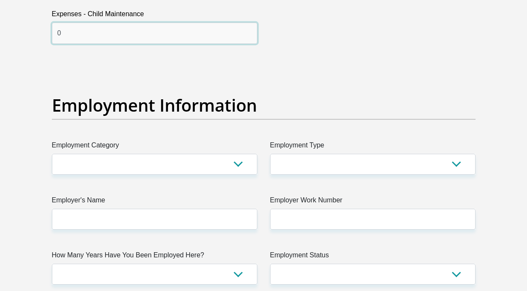
type input "0"
click at [143, 141] on label "Employment Category" at bounding box center [155, 147] width 206 height 14
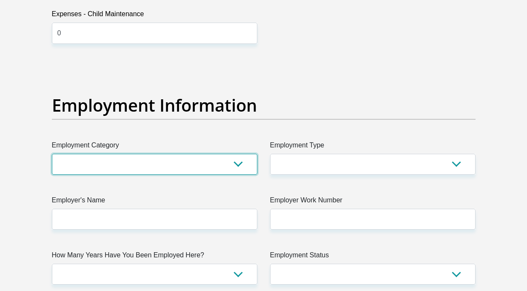
click at [143, 154] on select "AGRICULTURE ALCOHOL & TOBACCO CONSTRUCTION MATERIALS METALLURGY EQUIPMENT FOR R…" at bounding box center [155, 164] width 206 height 21
click at [143, 159] on select "AGRICULTURE ALCOHOL & TOBACCO CONSTRUCTION MATERIALS METALLURGY EQUIPMENT FOR R…" at bounding box center [155, 164] width 206 height 21
select select "25"
click at [52, 154] on select "AGRICULTURE ALCOHOL & TOBACCO CONSTRUCTION MATERIALS METALLURGY EQUIPMENT FOR R…" at bounding box center [155, 164] width 206 height 21
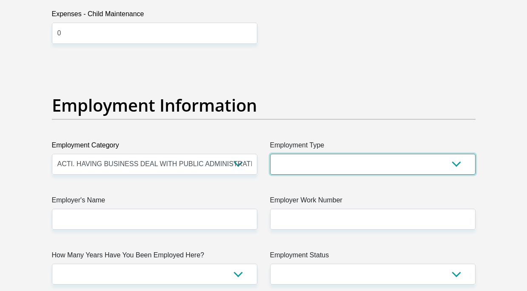
click at [300, 163] on select "College/Lecturer Craft Seller Creative Driver Executive Farmer Forces - Non Com…" at bounding box center [373, 164] width 206 height 21
select select "Office Staff/Clerk"
click at [270, 154] on select "College/Lecturer Craft Seller Creative Driver Executive Farmer Forces - Non Com…" at bounding box center [373, 164] width 206 height 21
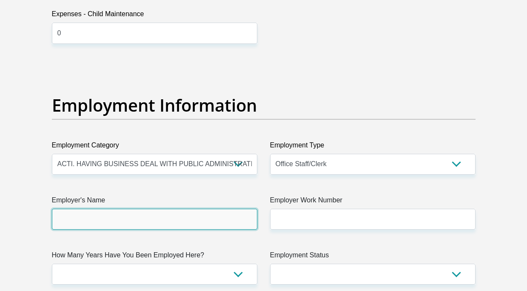
click at [133, 223] on input "Employer's Name" at bounding box center [155, 218] width 206 height 21
click at [63, 222] on input "UWesternCapeHealth" at bounding box center [155, 218] width 206 height 21
drag, startPoint x: 94, startPoint y: 218, endPoint x: 89, endPoint y: 217, distance: 4.9
click at [92, 217] on input "UWesternCapeHealth" at bounding box center [155, 218] width 206 height 21
drag, startPoint x: 89, startPoint y: 217, endPoint x: 76, endPoint y: 217, distance: 13.6
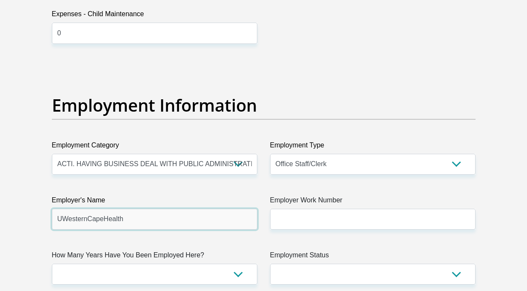
click at [65, 217] on input "UWesternCapeHealth" at bounding box center [155, 218] width 206 height 21
type input "UWesternCapeHealth"
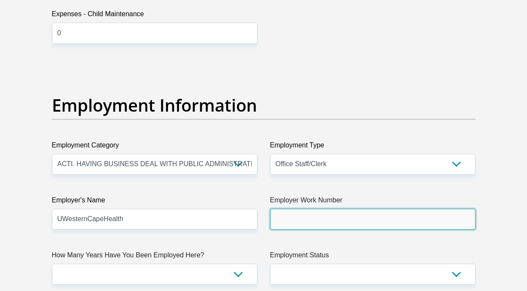
click at [314, 220] on input "Employer Work Number" at bounding box center [373, 218] width 206 height 21
type input "0219318043"
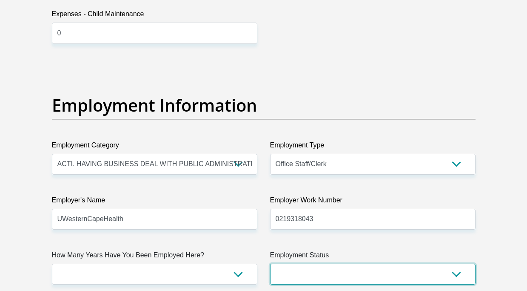
click at [296, 272] on select "Permanent/Full-time Part-time/Casual Contract Worker Self-Employed Housewife Re…" at bounding box center [373, 273] width 206 height 21
select select "1"
click at [270, 263] on select "Permanent/Full-time Part-time/Casual Contract Worker Self-Employed Housewife Re…" at bounding box center [373, 273] width 206 height 21
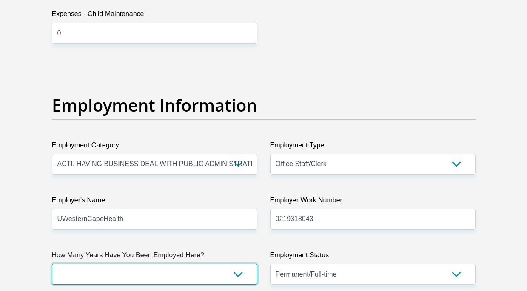
click at [170, 276] on select "less than 1 year 1-3 years 3-5 years 5+ years" at bounding box center [155, 273] width 206 height 21
select select "48"
click at [52, 263] on select "less than 1 year 1-3 years 3-5 years 5+ years" at bounding box center [155, 273] width 206 height 21
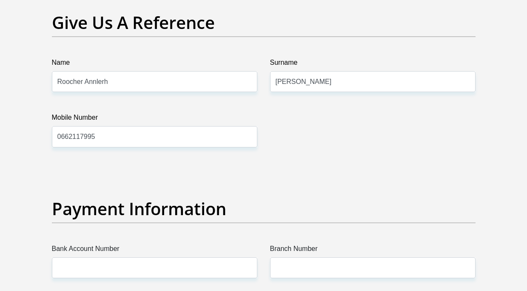
scroll to position [1830, 0]
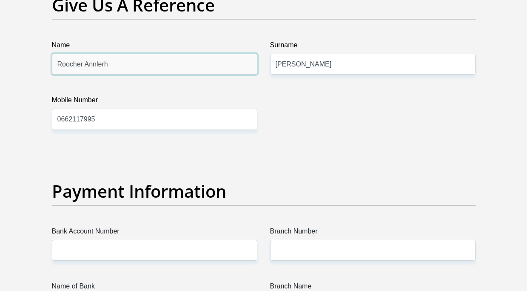
drag, startPoint x: 90, startPoint y: 66, endPoint x: 51, endPoint y: 79, distance: 41.4
type input "r"
type input "Renaldi"
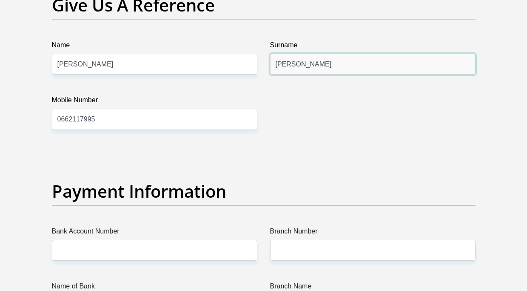
click at [299, 62] on input "Martin" at bounding box center [373, 64] width 206 height 21
click at [284, 59] on input "Martin" at bounding box center [373, 64] width 206 height 21
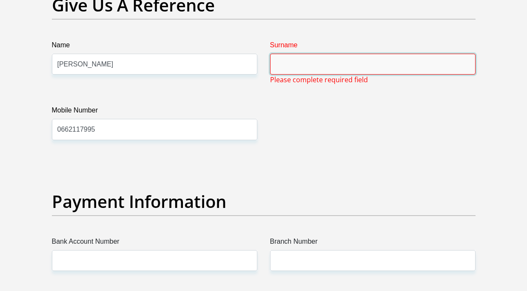
type input "S"
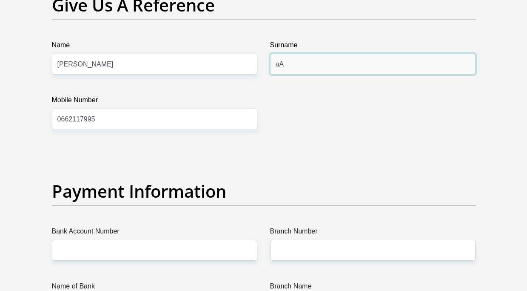
type input "a"
type input "Assur"
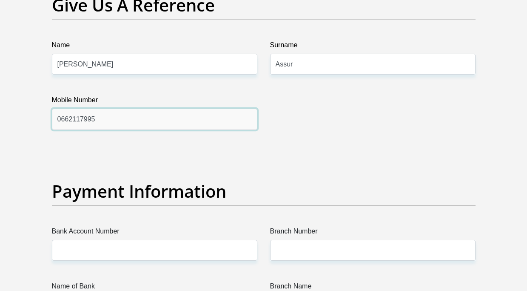
click at [164, 123] on input "0662117995" at bounding box center [155, 118] width 206 height 21
type input "0"
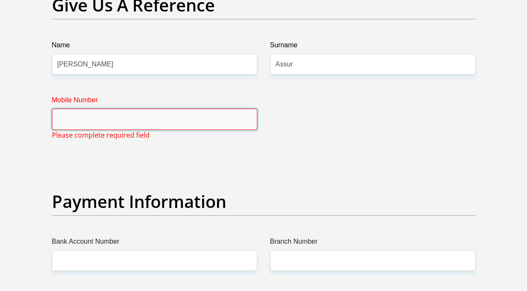
drag, startPoint x: 103, startPoint y: 118, endPoint x: 89, endPoint y: 163, distance: 47.4
click at [103, 125] on input "Mobile Number" at bounding box center [155, 118] width 206 height 21
paste input "191795387"
type input "191795387"
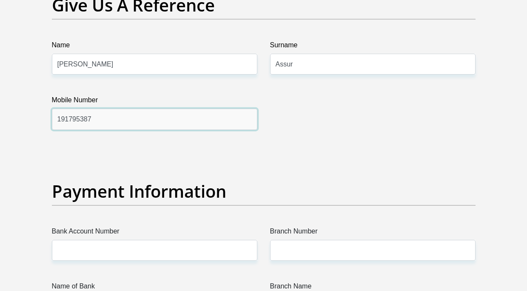
click at [67, 119] on input "191795387" at bounding box center [155, 118] width 206 height 21
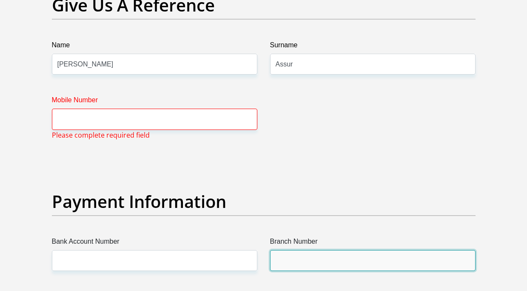
drag, startPoint x: 396, startPoint y: 261, endPoint x: 381, endPoint y: 256, distance: 15.7
click at [396, 261] on input "Branch Number" at bounding box center [373, 260] width 206 height 21
paste input "0219318043"
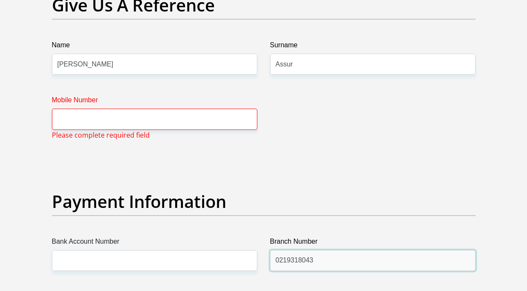
type input "0219318043"
click at [119, 110] on div "Mobile Number" at bounding box center [155, 112] width 206 height 34
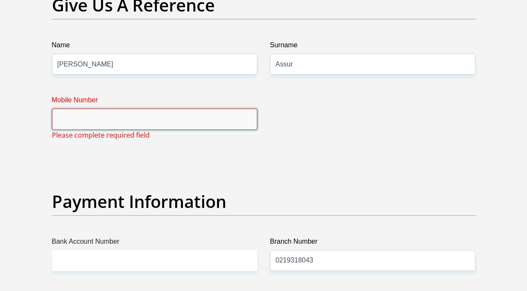
click at [119, 111] on input "Mobile Number" at bounding box center [155, 118] width 206 height 21
paste input "0219318043"
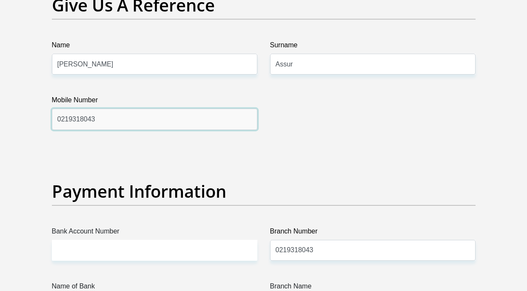
type input "0219318043"
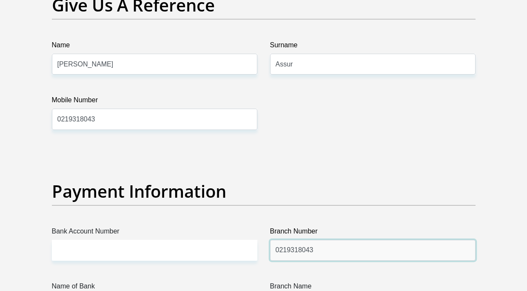
click at [301, 251] on input "0219318043" at bounding box center [373, 250] width 206 height 21
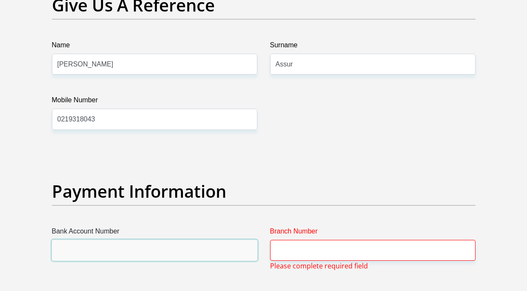
click at [103, 251] on input "Bank Account Number" at bounding box center [155, 250] width 206 height 21
type input "1528911332"
click at [328, 265] on span "Please complete required field" at bounding box center [319, 265] width 98 height 10
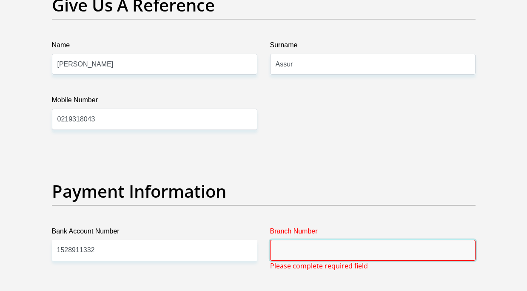
click at [323, 247] on input "Branch Number" at bounding box center [373, 250] width 206 height 21
type input "470010"
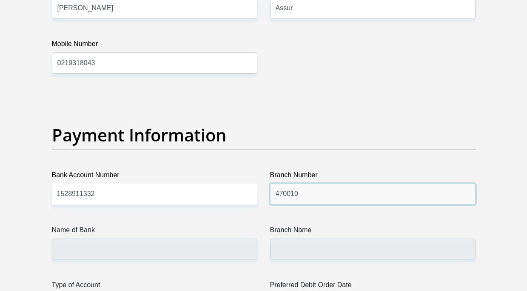
scroll to position [1957, 0]
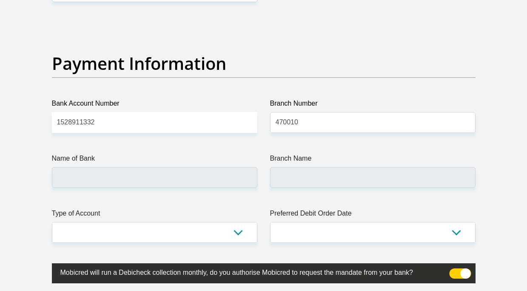
click at [104, 215] on label "Type of Account" at bounding box center [155, 215] width 206 height 14
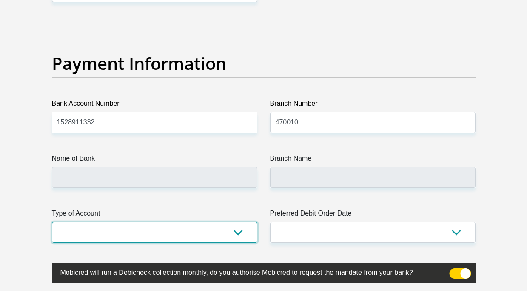
click at [104, 222] on select "Cheque Savings" at bounding box center [155, 232] width 206 height 21
type input "CAPITEC BANK LIMITED"
type input "CAPITEC BANK CPC"
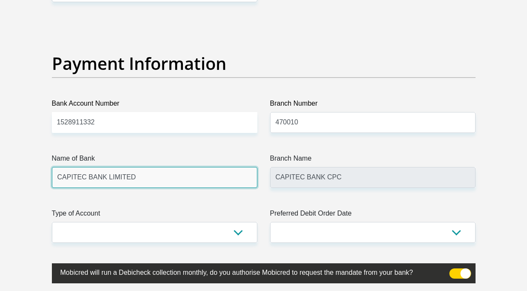
click at [108, 186] on input "CAPITEC BANK LIMITED" at bounding box center [155, 177] width 206 height 21
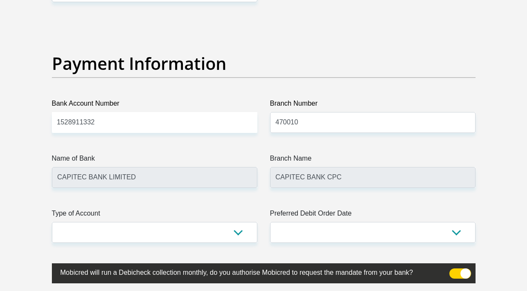
drag, startPoint x: 178, startPoint y: 249, endPoint x: 171, endPoint y: 241, distance: 10.6
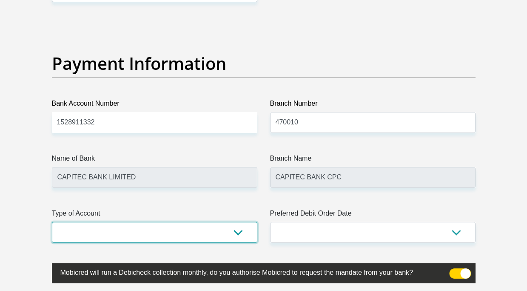
click at [167, 237] on select "Cheque Savings" at bounding box center [155, 232] width 206 height 21
select select "SAV"
click at [52, 222] on select "Cheque Savings" at bounding box center [155, 232] width 206 height 21
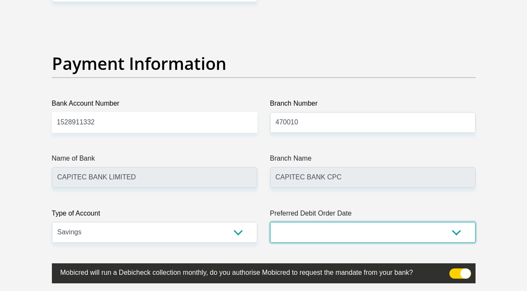
drag, startPoint x: 294, startPoint y: 224, endPoint x: 282, endPoint y: 232, distance: 15.0
click at [294, 224] on select "1st 2nd 3rd 4th 5th 7th 18th 19th 20th 21st 22nd 23rd 24th 25th 26th 27th 28th …" at bounding box center [373, 232] width 206 height 21
select select "25"
click at [270, 222] on select "1st 2nd 3rd 4th 5th 7th 18th 19th 20th 21st 22nd 23rd 24th 25th 26th 27th 28th …" at bounding box center [373, 232] width 206 height 21
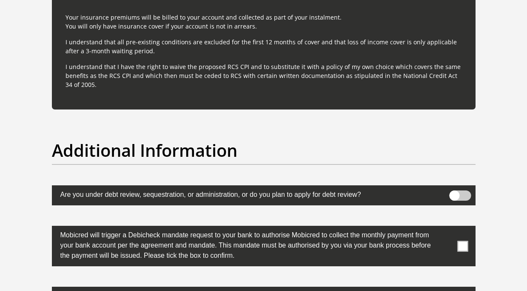
scroll to position [2638, 0]
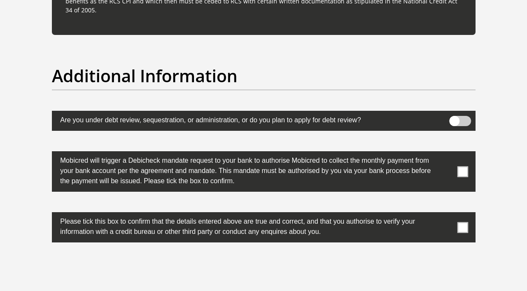
click at [465, 161] on label at bounding box center [264, 171] width 424 height 40
click at [446, 153] on input "checkbox" at bounding box center [446, 153] width 0 height 0
click at [462, 226] on span at bounding box center [462, 227] width 11 height 11
click at [446, 214] on input "checkbox" at bounding box center [446, 214] width 0 height 0
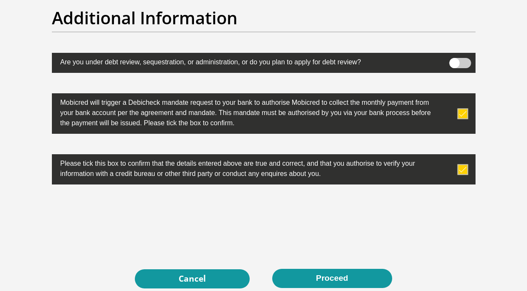
scroll to position [2723, 0]
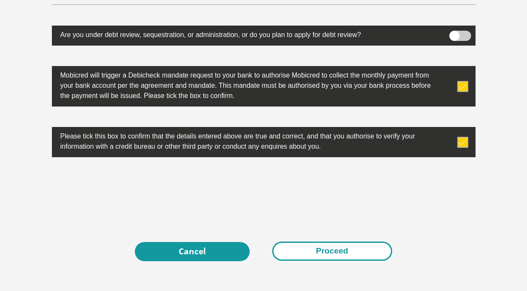
click at [284, 248] on button "Proceed" at bounding box center [332, 250] width 120 height 19
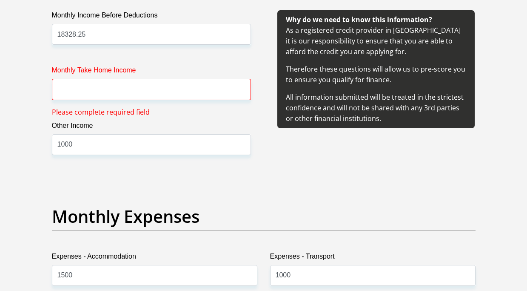
scroll to position [1041, 0]
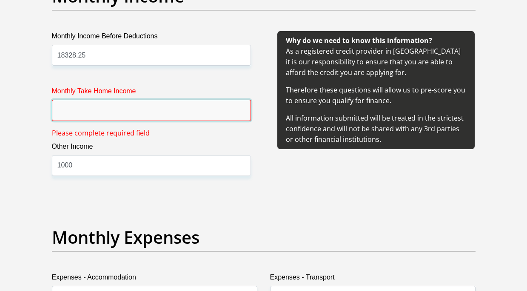
click at [97, 113] on input "Monthly Take Home Income" at bounding box center [151, 110] width 199 height 21
type input "13672.66"
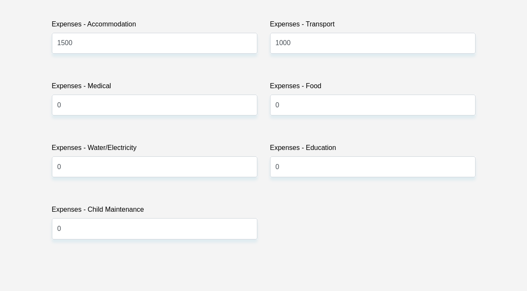
scroll to position [1424, 0]
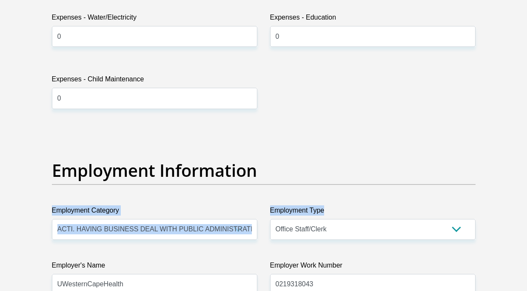
drag, startPoint x: 527, startPoint y: 151, endPoint x: 530, endPoint y: 225, distance: 73.3
click at [526, 228] on section "Personal Details Title Mr Ms Mrs Dr Other First Name Roocher Surname Martin ID …" at bounding box center [263, 128] width 527 height 2966
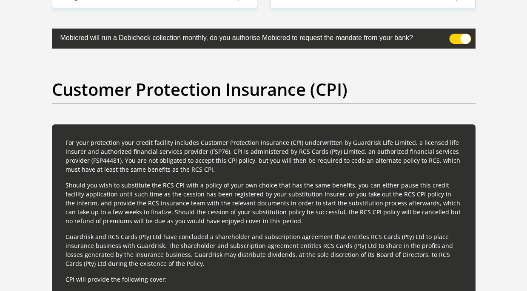
scroll to position [2794, 0]
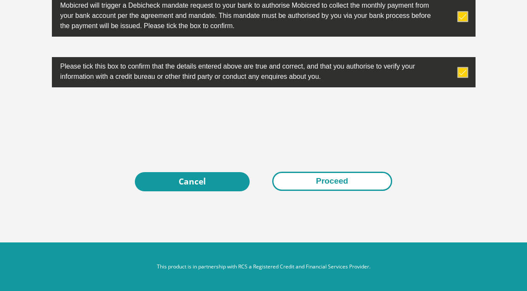
click at [324, 180] on button "Proceed" at bounding box center [332, 180] width 120 height 19
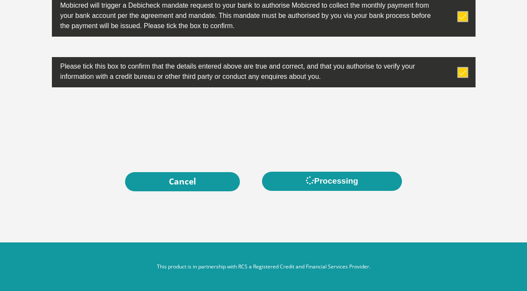
scroll to position [0, 0]
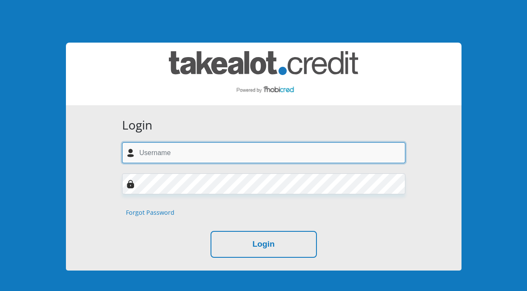
click at [280, 148] on input "text" at bounding box center [263, 152] width 283 height 21
type input "[EMAIL_ADDRESS][DOMAIN_NAME]"
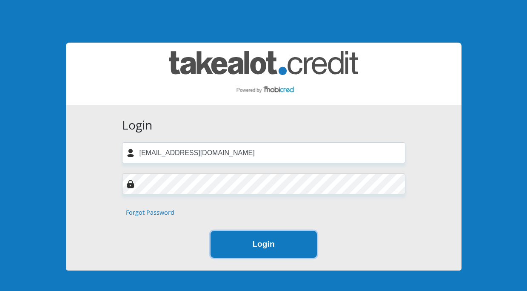
click at [285, 244] on button "Login" at bounding box center [264, 244] width 106 height 27
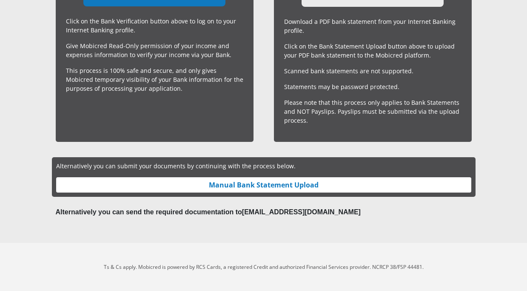
scroll to position [344, 0]
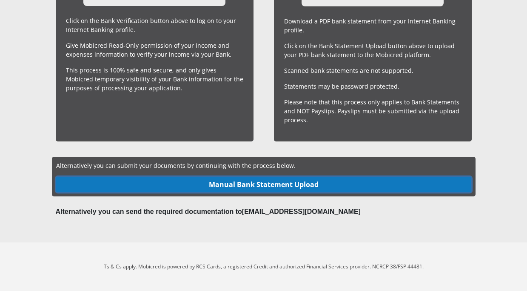
click at [249, 184] on link "Manual Bank Statement Upload" at bounding box center [263, 184] width 415 height 15
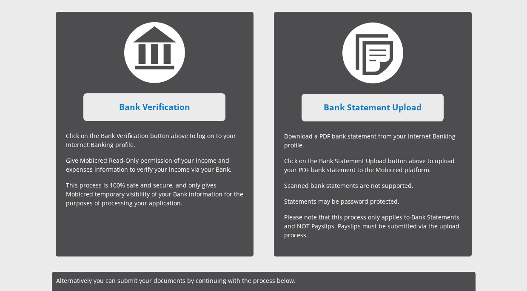
scroll to position [216, 0]
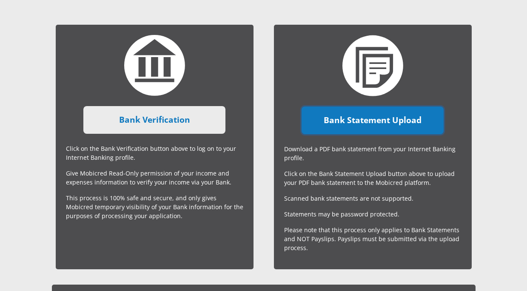
click at [340, 124] on link "Bank Statement Upload" at bounding box center [373, 120] width 142 height 28
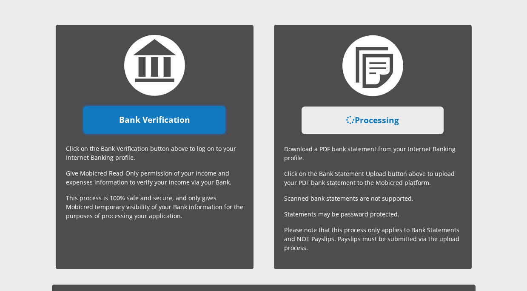
click at [177, 128] on link "Bank Verification" at bounding box center [154, 120] width 142 height 28
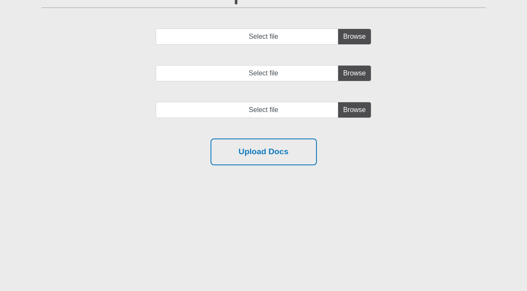
scroll to position [213, 0]
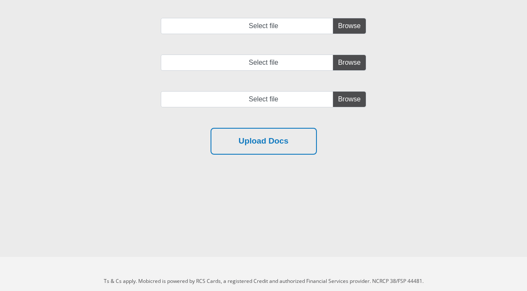
scroll to position [168, 0]
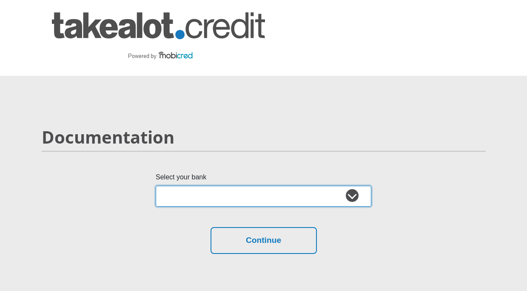
click at [217, 197] on select "Absa Capitec Bank Discovery Bank First National Bank Nedbank Standard Bank Tyme…" at bounding box center [264, 196] width 216 height 21
select select "{"id":"2","title":"Capitec Bank","institution":"Capitec","alias":"capitec","cou…"
click at [156, 186] on select "Absa Capitec Bank Discovery Bank First National Bank Nedbank Standard Bank Tyme…" at bounding box center [264, 196] width 216 height 21
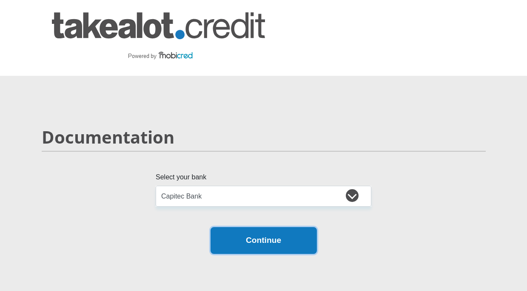
click at [253, 247] on button "Continue" at bounding box center [264, 240] width 106 height 27
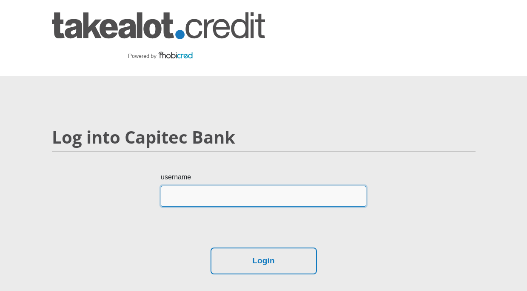
click at [213, 196] on input "username" at bounding box center [264, 196] width 206 height 21
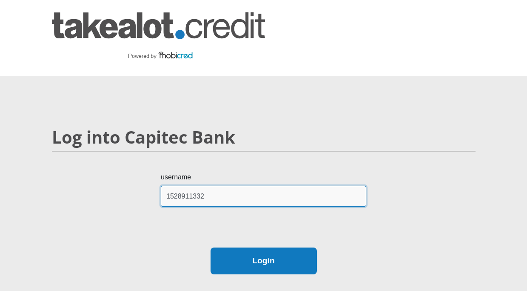
type input "1528911332"
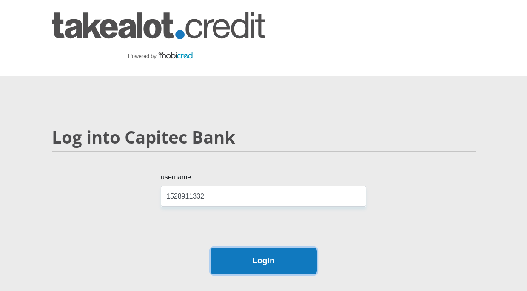
click at [239, 250] on button "Login" at bounding box center [264, 260] width 106 height 27
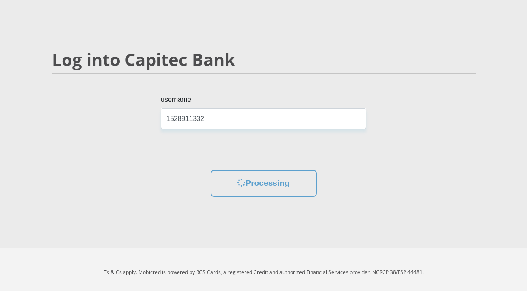
scroll to position [83, 0]
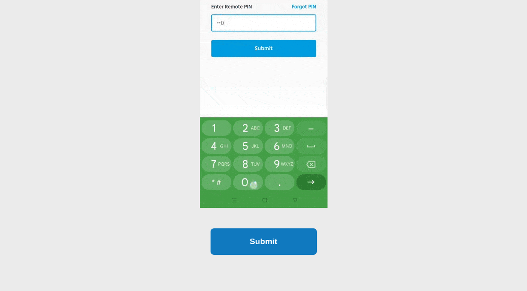
scroll to position [298, 0]
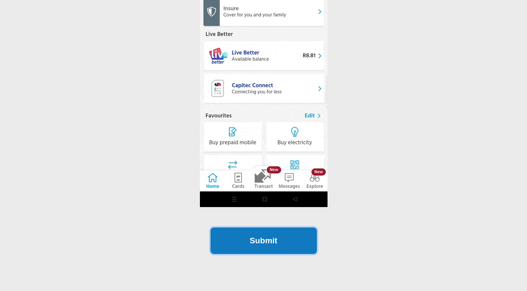
click at [268, 246] on button "Submit" at bounding box center [264, 240] width 106 height 27
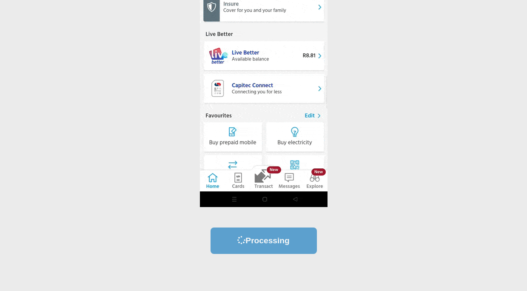
scroll to position [0, 0]
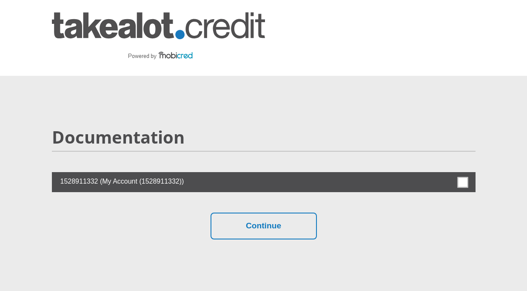
click at [463, 182] on span at bounding box center [462, 182] width 11 height 11
click at [446, 174] on input "checkbox" at bounding box center [446, 174] width 0 height 0
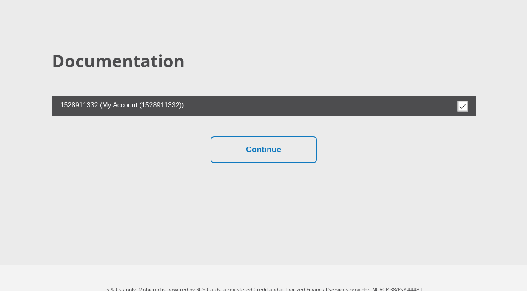
scroll to position [85, 0]
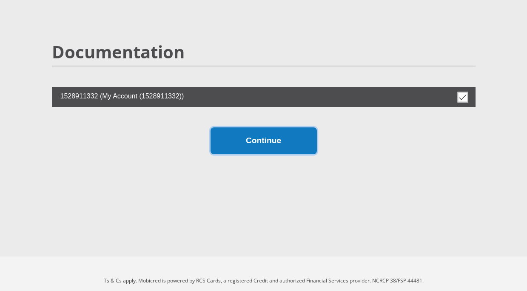
click at [265, 147] on button "Continue" at bounding box center [264, 140] width 106 height 27
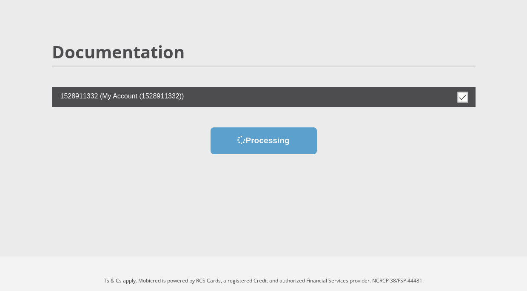
scroll to position [0, 0]
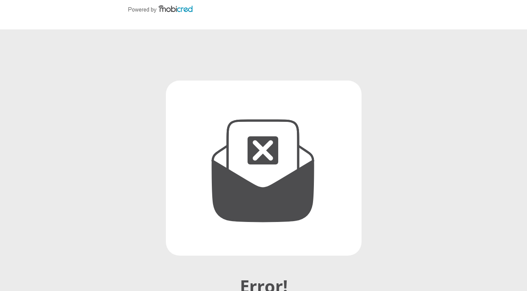
scroll to position [128, 0]
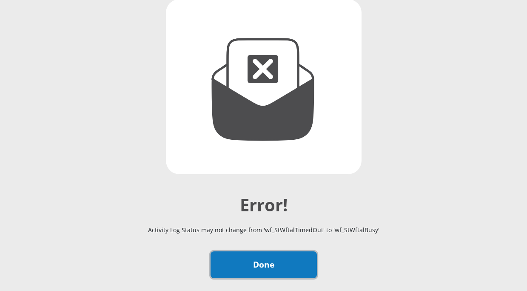
click at [247, 268] on link "Done" at bounding box center [264, 264] width 106 height 27
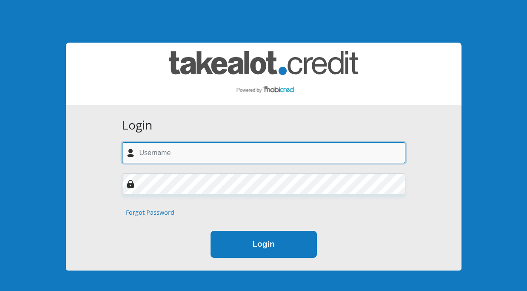
type input "[EMAIL_ADDRESS][DOMAIN_NAME]"
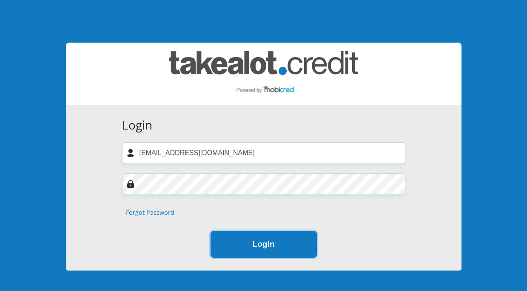
click at [257, 238] on button "Login" at bounding box center [264, 244] width 106 height 27
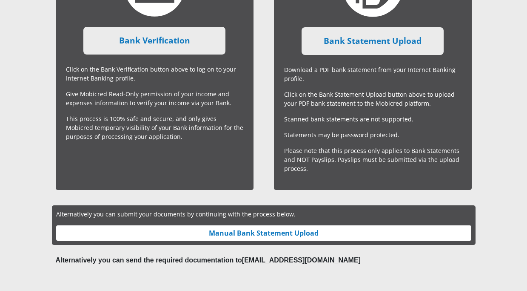
scroll to position [344, 0]
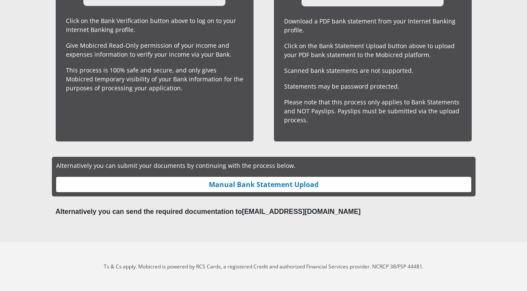
drag, startPoint x: 356, startPoint y: 212, endPoint x: 243, endPoint y: 215, distance: 112.8
click at [243, 215] on b "Alternatively you can send the required documentation to [EMAIL_ADDRESS][DOMAIN…" at bounding box center [208, 211] width 305 height 7
copy b "[EMAIL_ADDRESS][DOMAIN_NAME]"
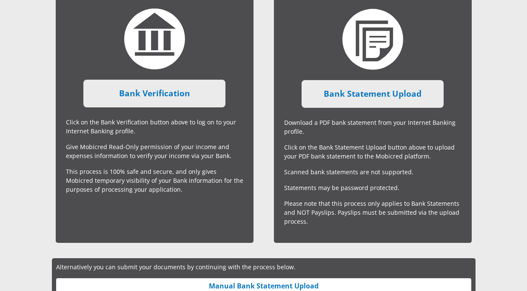
scroll to position [216, 0]
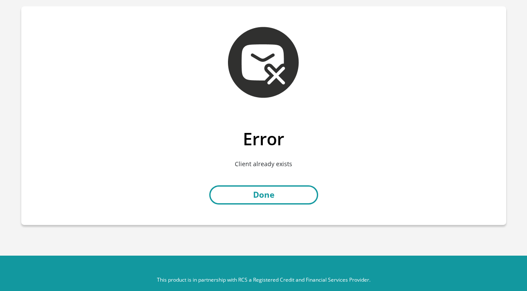
scroll to position [37, 0]
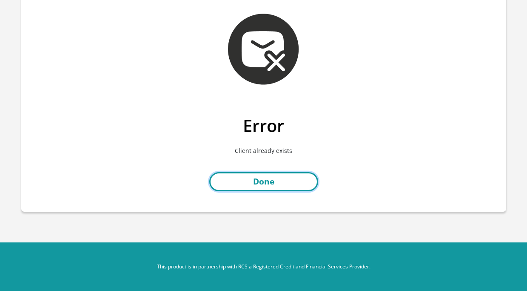
click at [281, 180] on link "Done" at bounding box center [263, 181] width 109 height 19
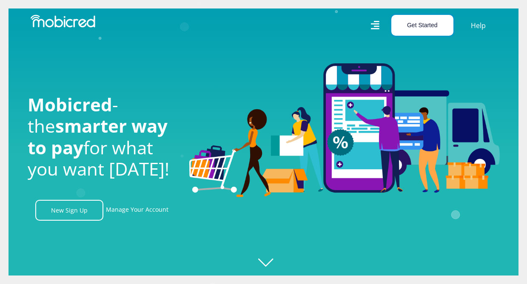
click at [408, 28] on button "Get Started" at bounding box center [422, 25] width 62 height 21
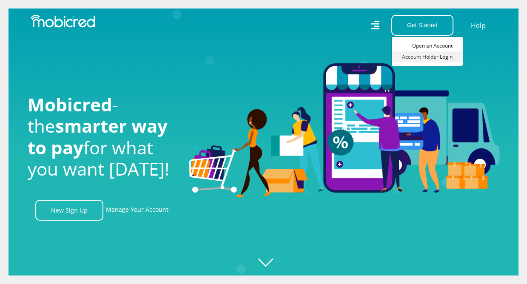
click at [412, 58] on link "Account Holder Login" at bounding box center [427, 56] width 71 height 11
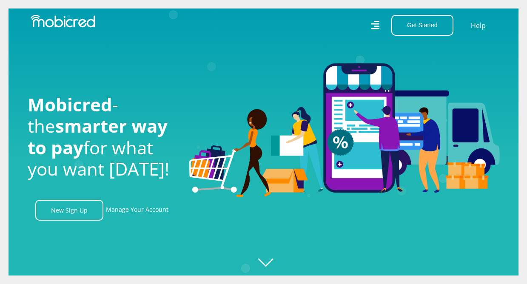
scroll to position [0, 606]
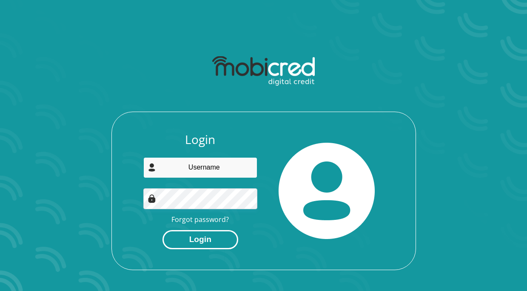
type input "[EMAIL_ADDRESS][DOMAIN_NAME]"
click at [202, 239] on button "Login" at bounding box center [201, 239] width 76 height 19
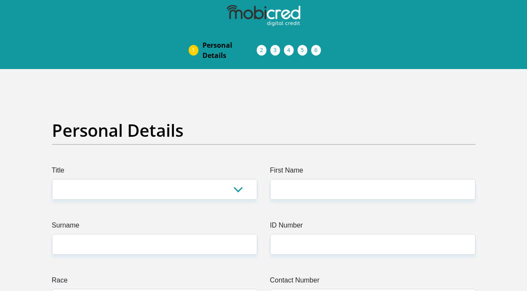
click at [247, 16] on img at bounding box center [263, 15] width 73 height 21
click at [288, 18] on img at bounding box center [263, 15] width 73 height 21
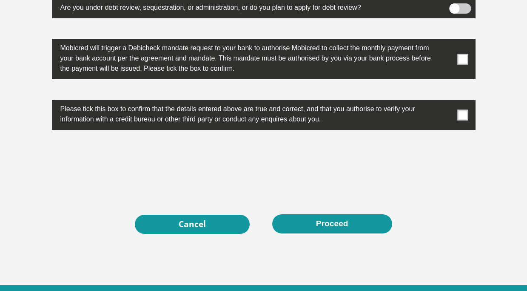
scroll to position [2794, 0]
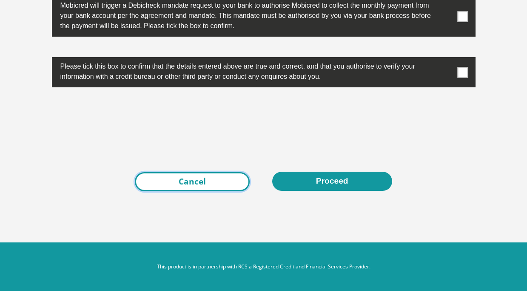
click at [191, 174] on link "Cancel" at bounding box center [192, 181] width 115 height 19
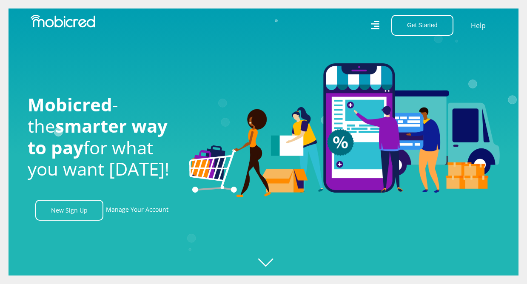
click at [467, 28] on div "Get Started Open an Account Account Holder Login Help" at bounding box center [384, 25] width 240 height 21
click at [476, 26] on link "Help" at bounding box center [478, 25] width 17 height 12
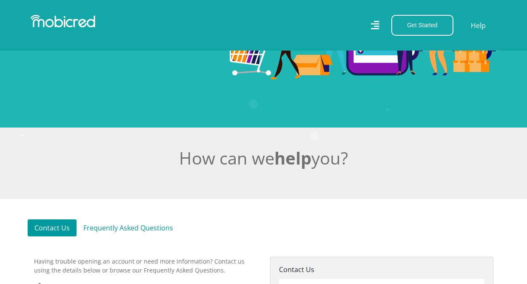
scroll to position [213, 0]
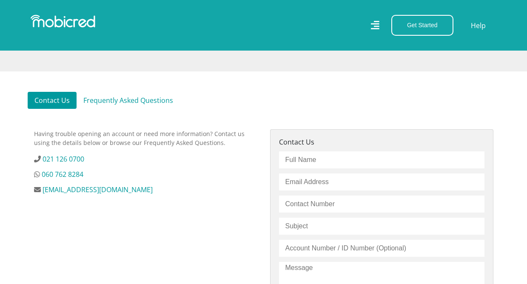
drag, startPoint x: 125, startPoint y: 187, endPoint x: 37, endPoint y: 190, distance: 88.5
click at [37, 190] on li "[EMAIL_ADDRESS][DOMAIN_NAME]" at bounding box center [145, 190] width 223 height 10
copy li "[EMAIL_ADDRESS][DOMAIN_NAME]"
